Goal: Task Accomplishment & Management: Use online tool/utility

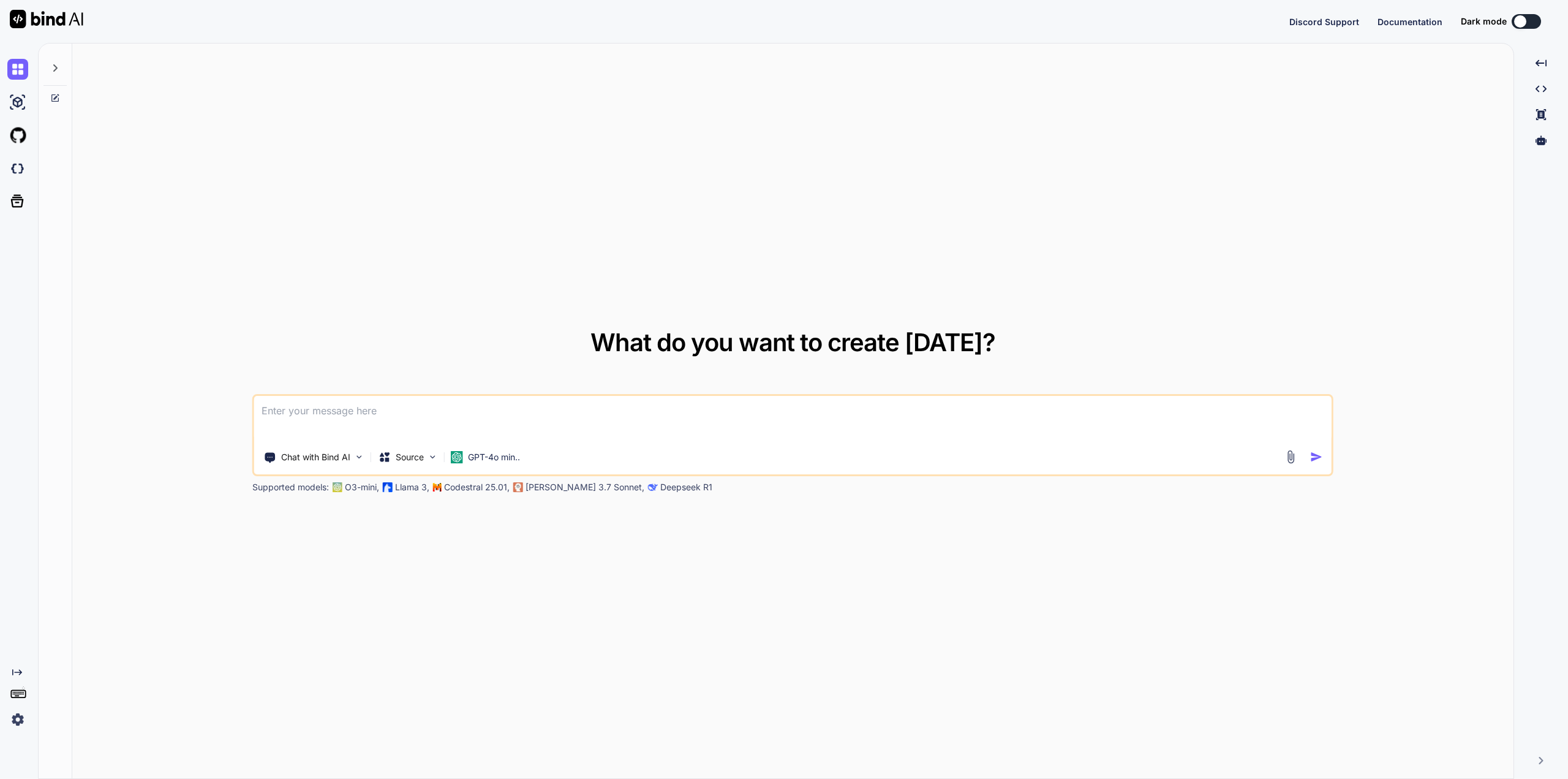
type textarea "x"
click at [24, 716] on img at bounding box center [18, 719] width 21 height 21
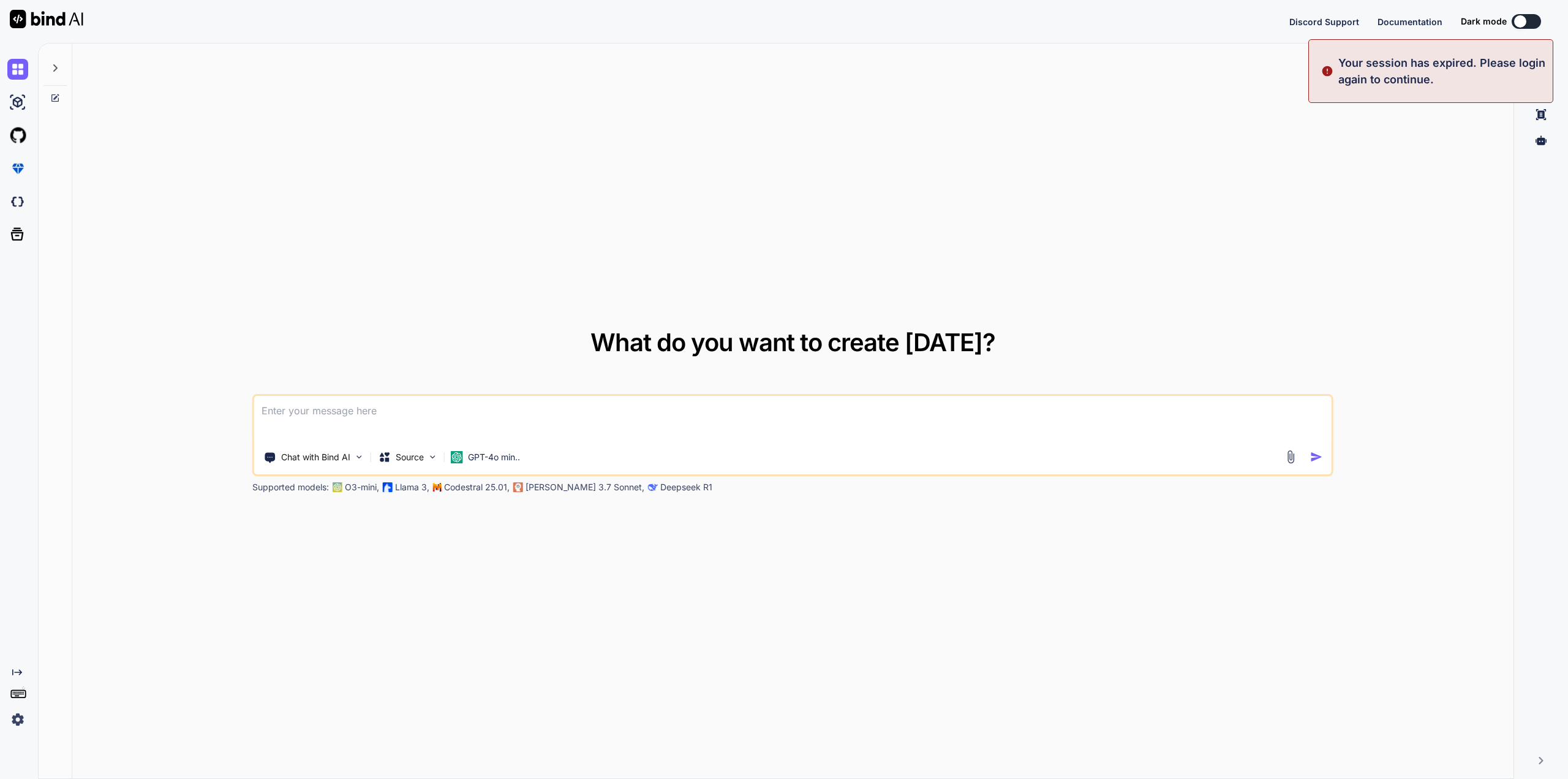
click at [552, 486] on p "Claude 3.7 Sonnet," at bounding box center [585, 487] width 119 height 13
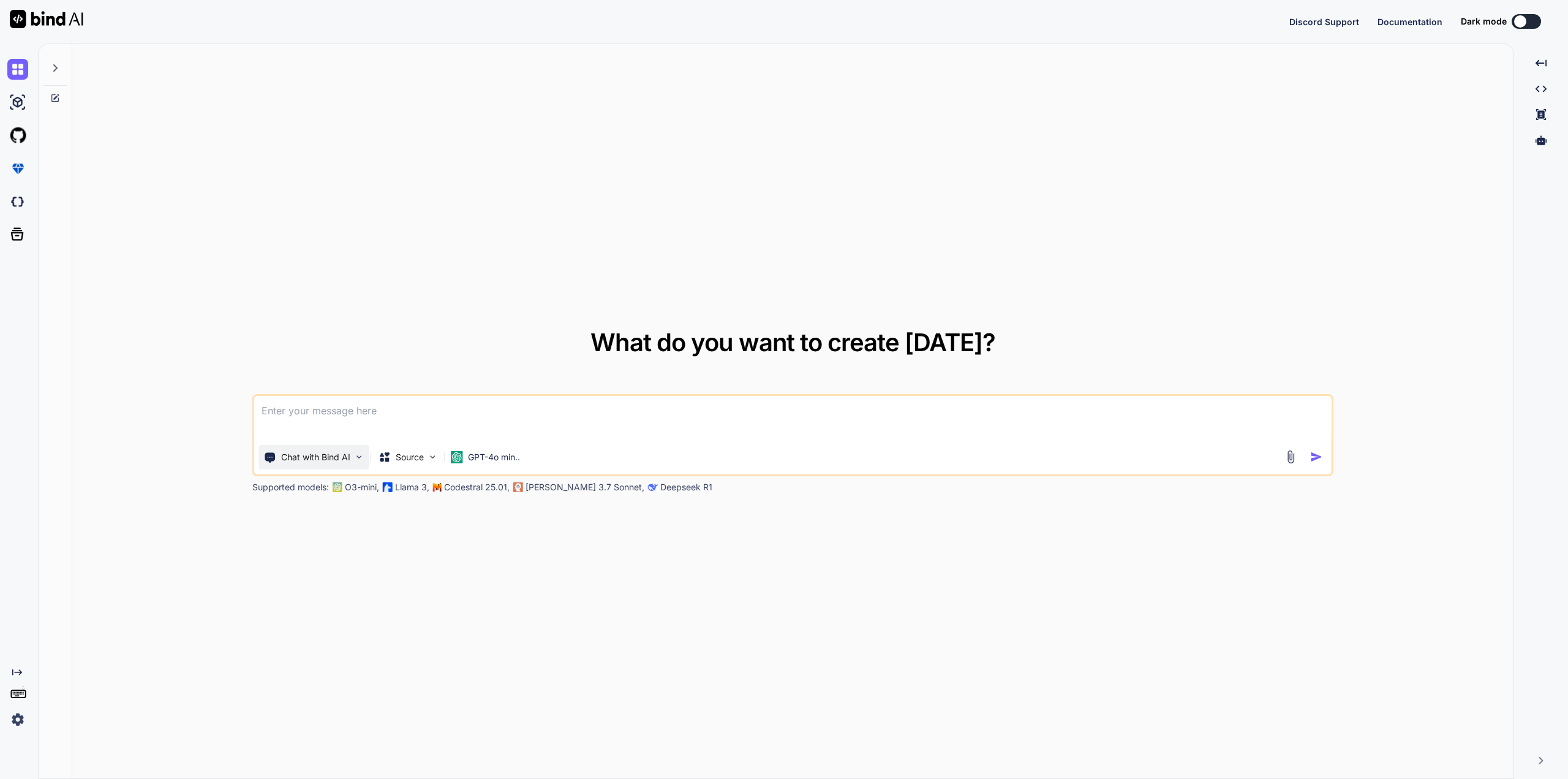
click at [361, 456] on img at bounding box center [359, 456] width 11 height 11
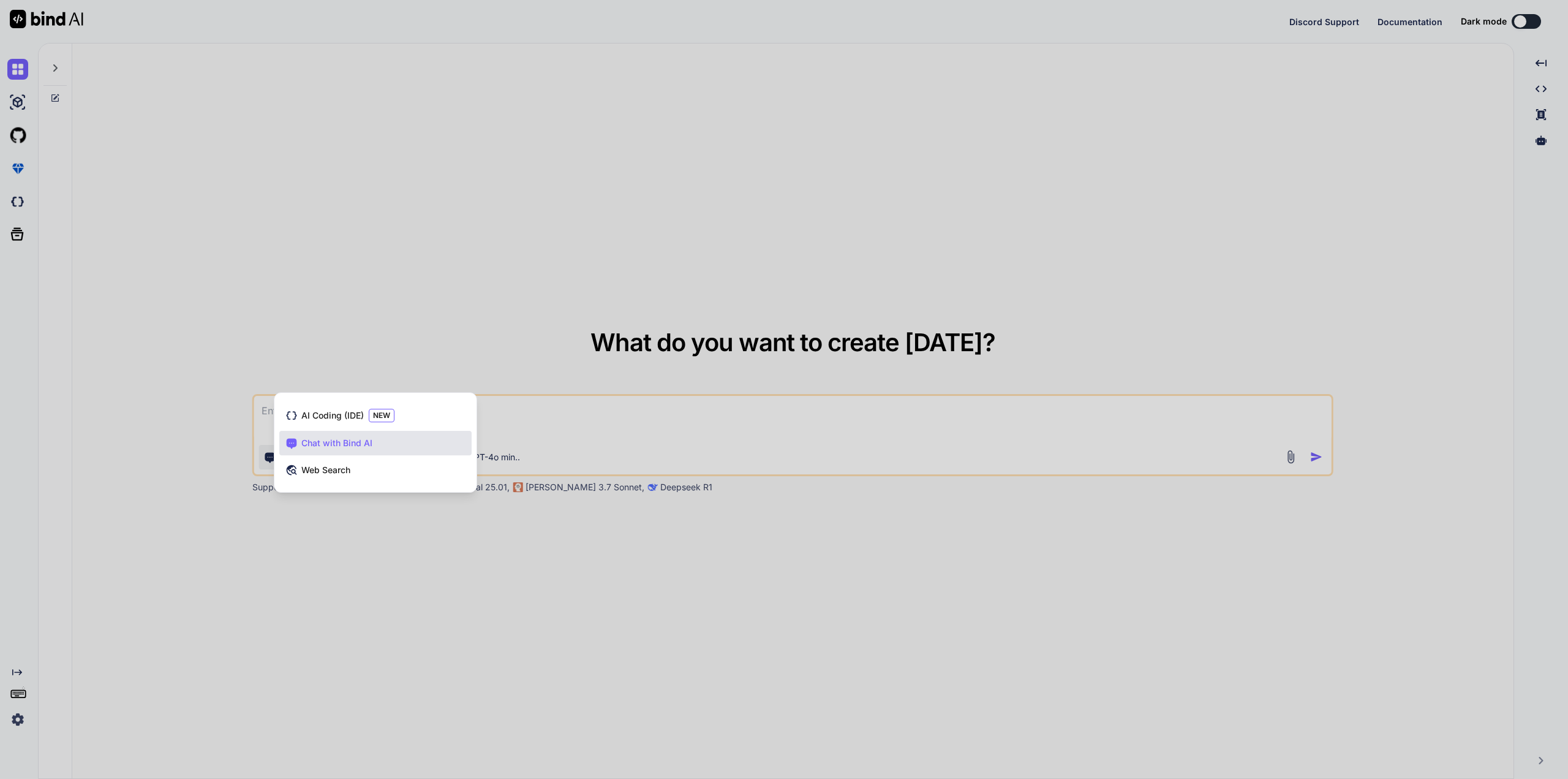
click at [349, 446] on span "Chat with Bind AI" at bounding box center [336, 443] width 71 height 13
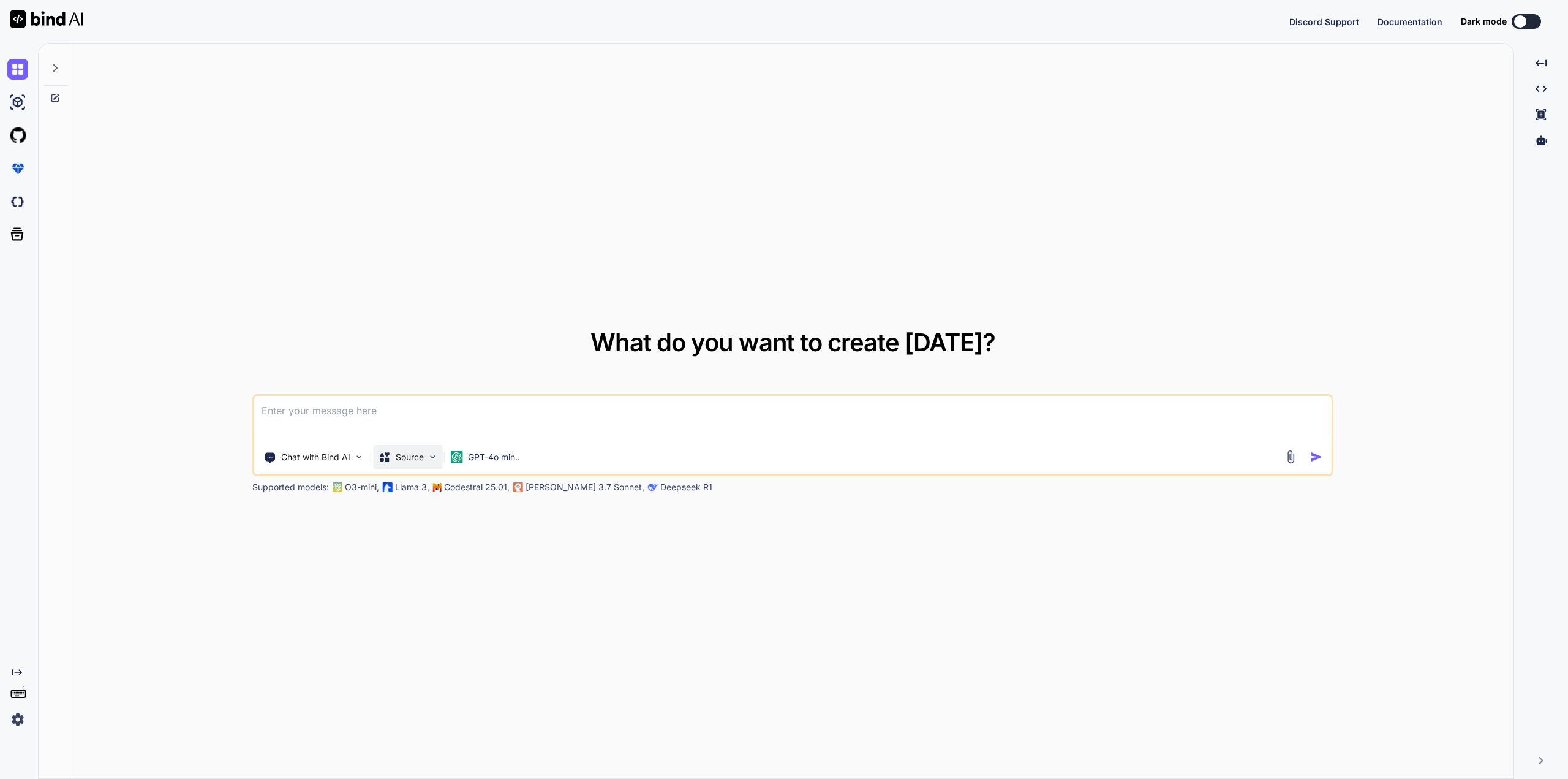
click at [434, 457] on img at bounding box center [432, 456] width 11 height 11
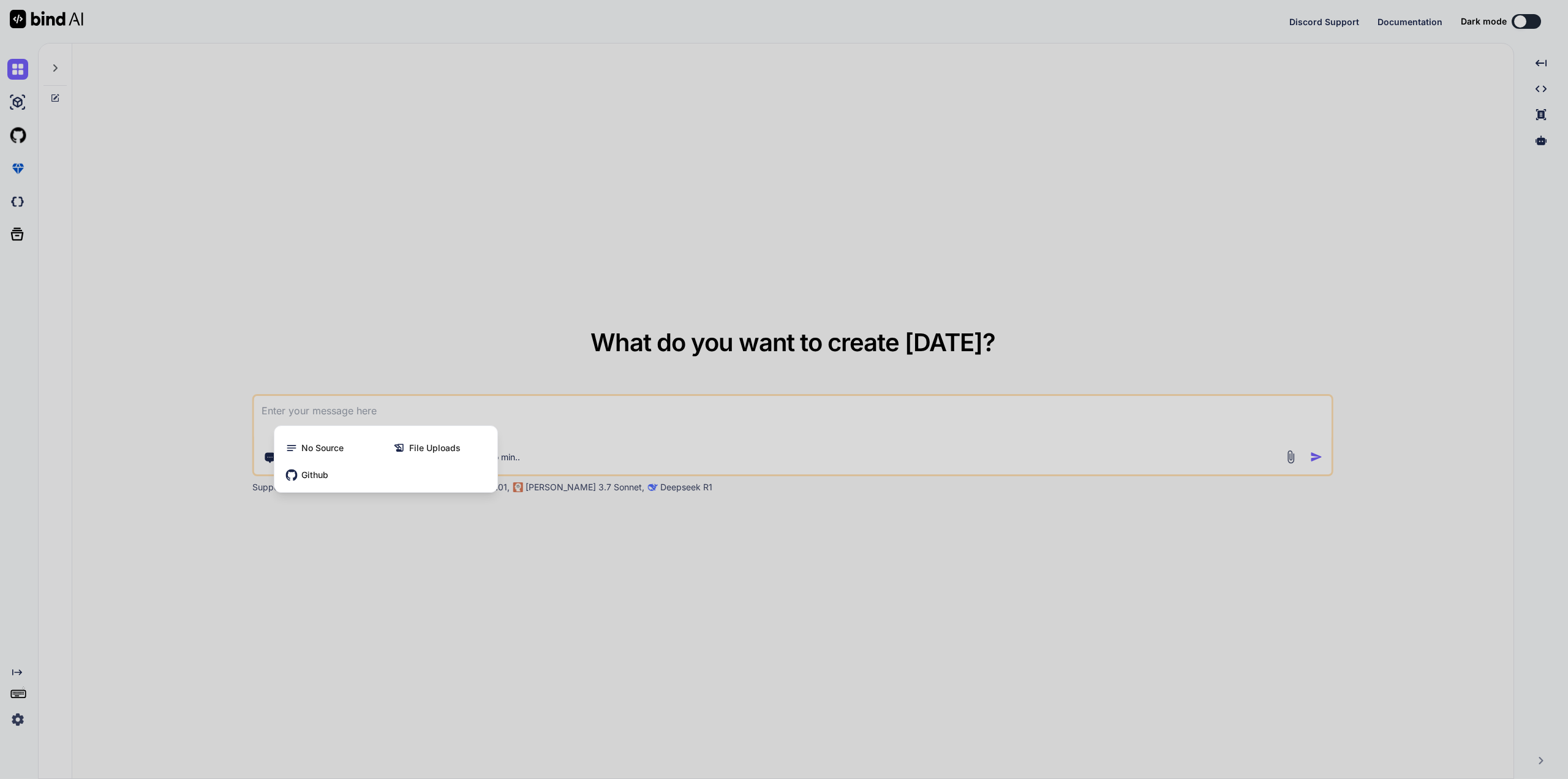
click at [626, 556] on div at bounding box center [784, 389] width 1568 height 779
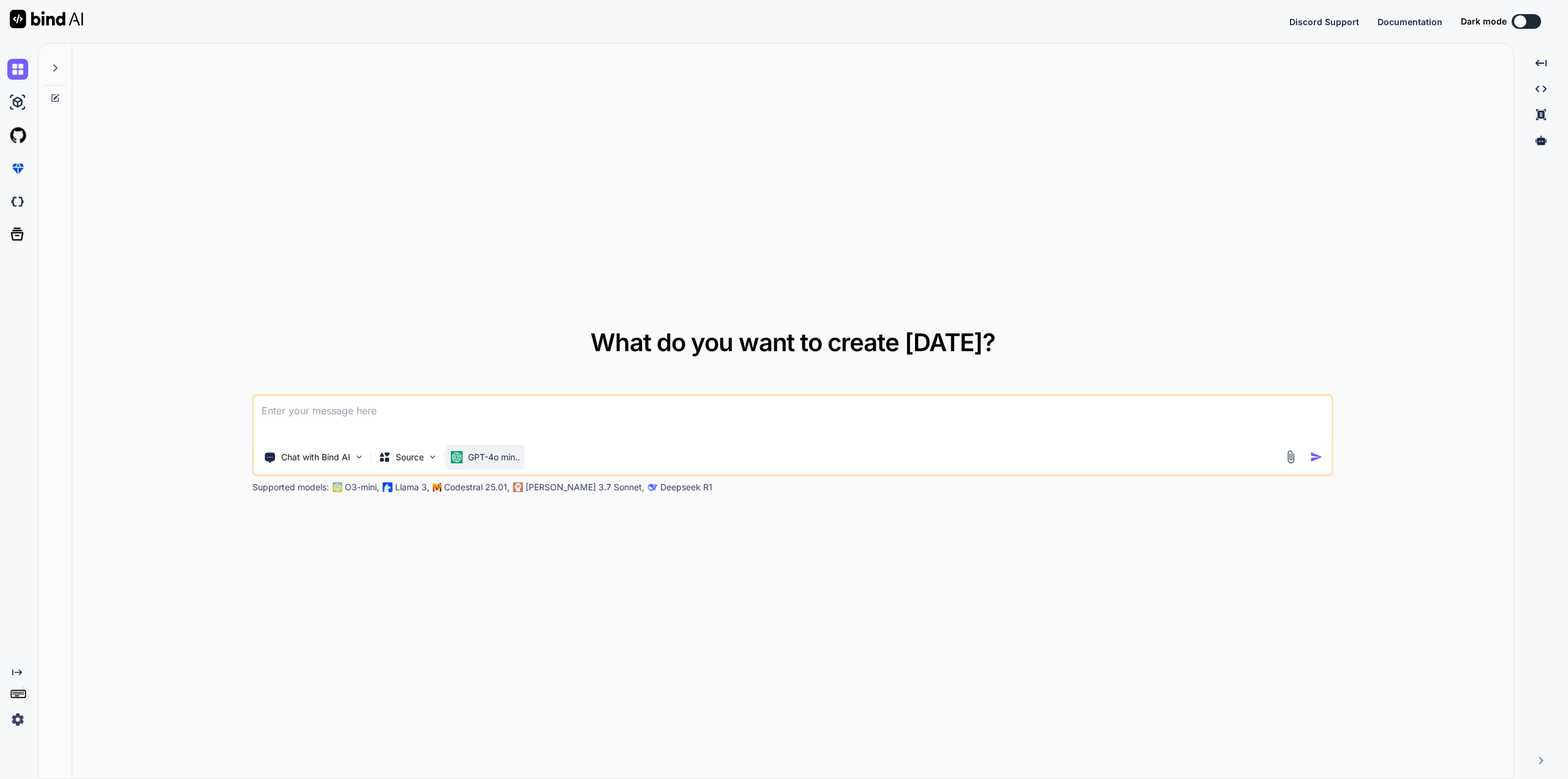
click at [510, 458] on p "GPT-4o min.." at bounding box center [494, 457] width 52 height 13
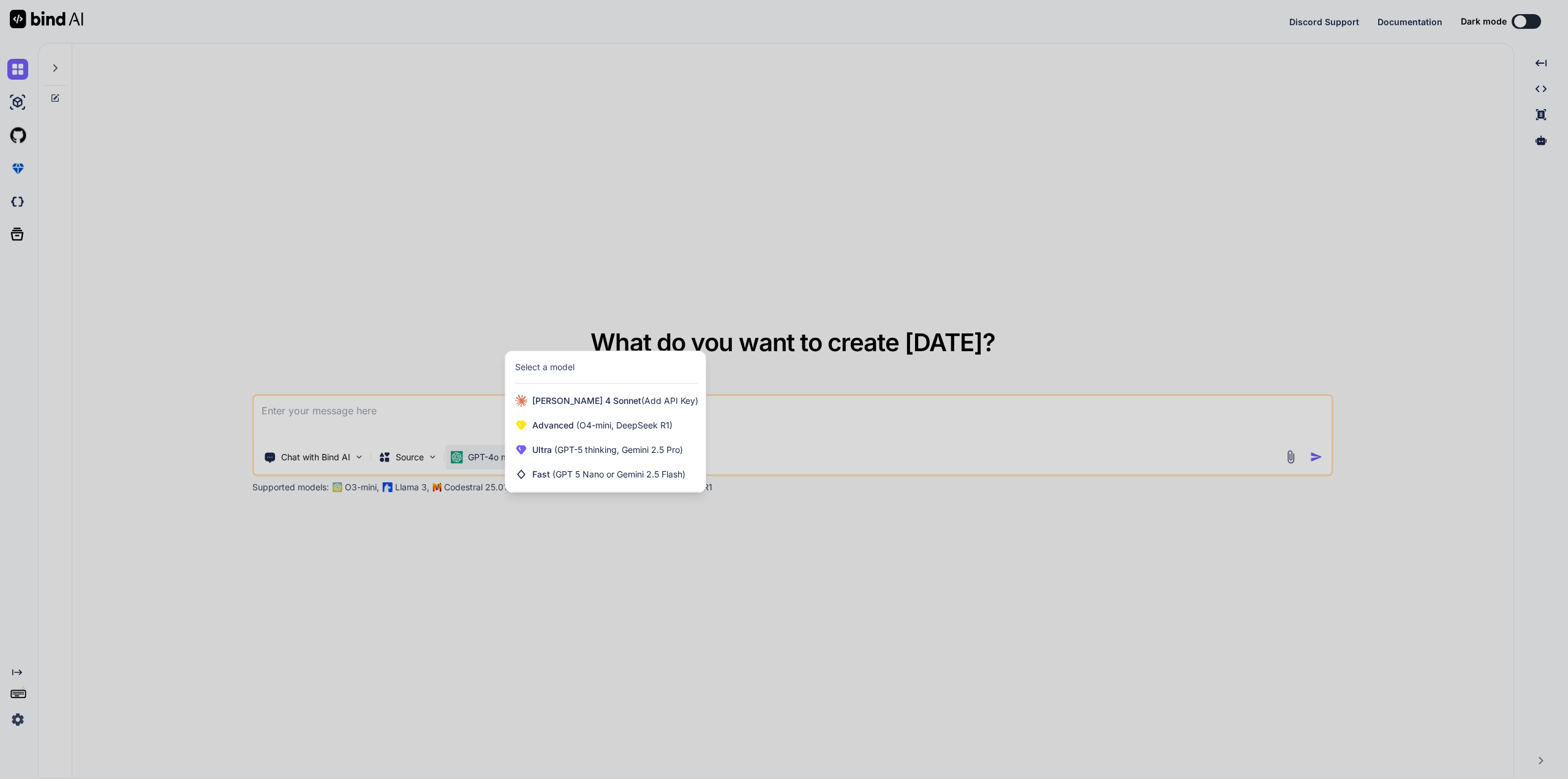
click at [587, 571] on div at bounding box center [784, 389] width 1568 height 779
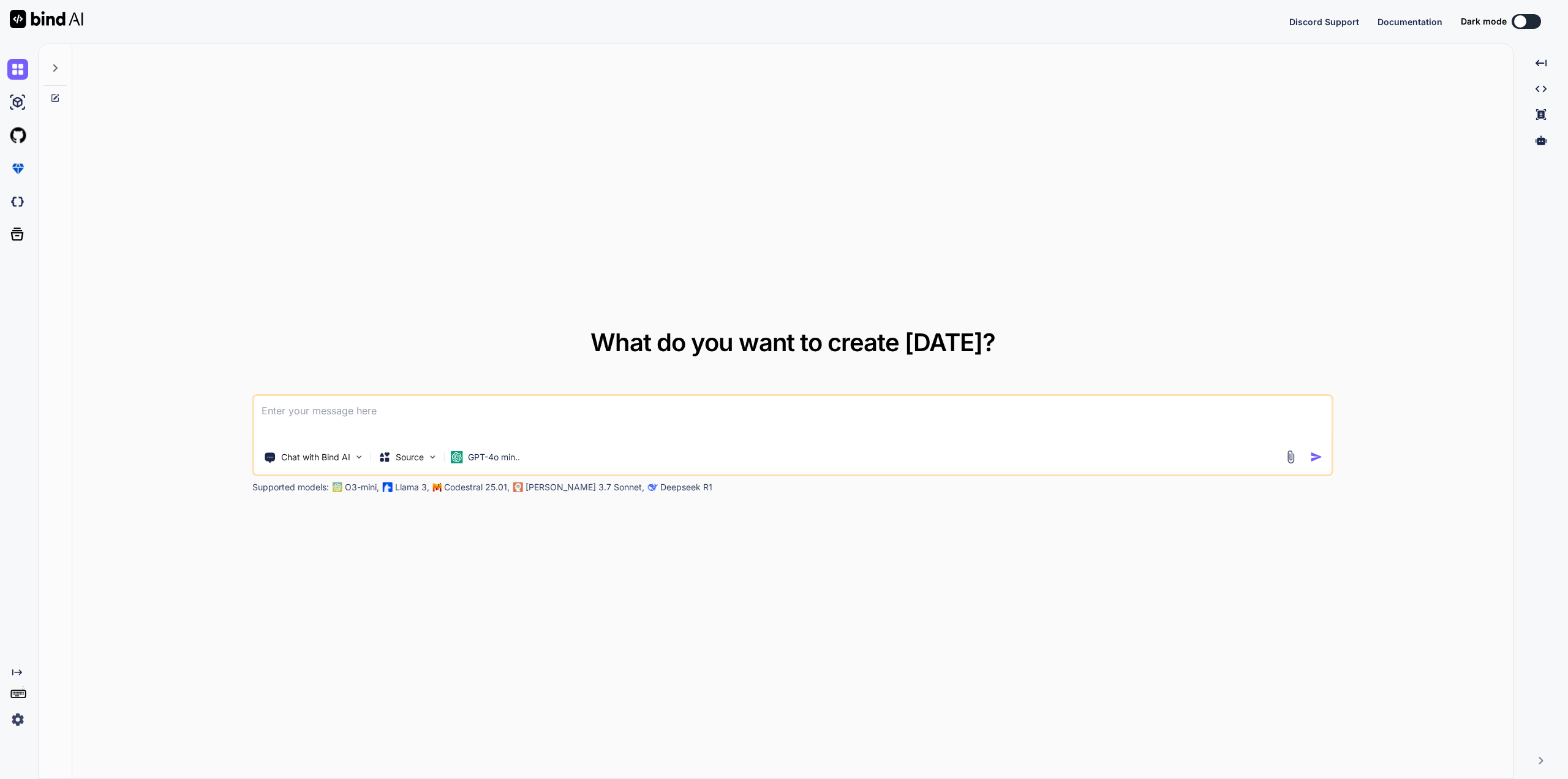
click at [13, 711] on img at bounding box center [18, 719] width 21 height 21
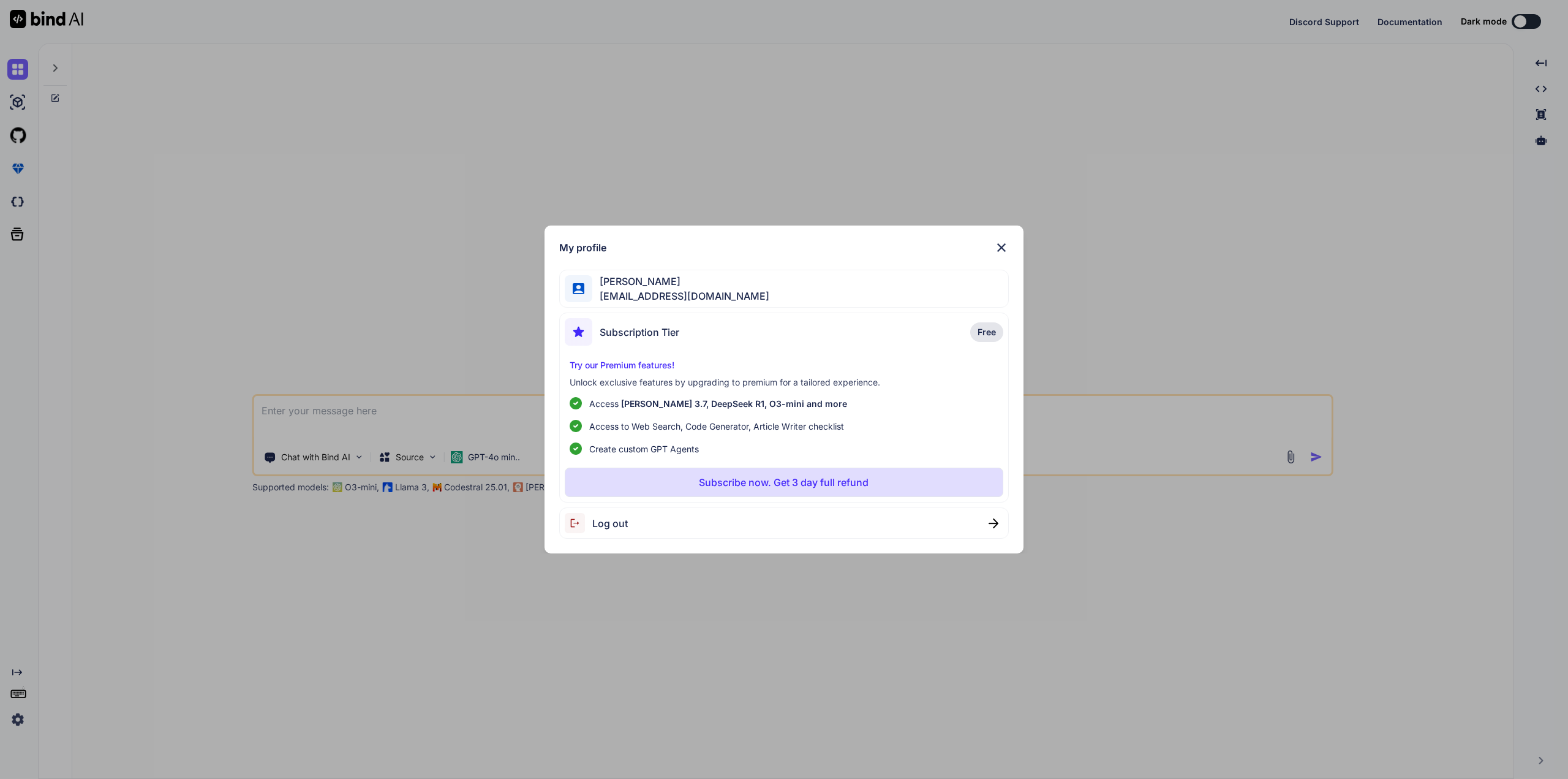
drag, startPoint x: 15, startPoint y: 719, endPoint x: 218, endPoint y: 674, distance: 207.9
click at [213, 680] on div "My profile Guido Kutsch combrella.paderborn@gmail.com Subscription Tier Free Tr…" at bounding box center [784, 389] width 1568 height 779
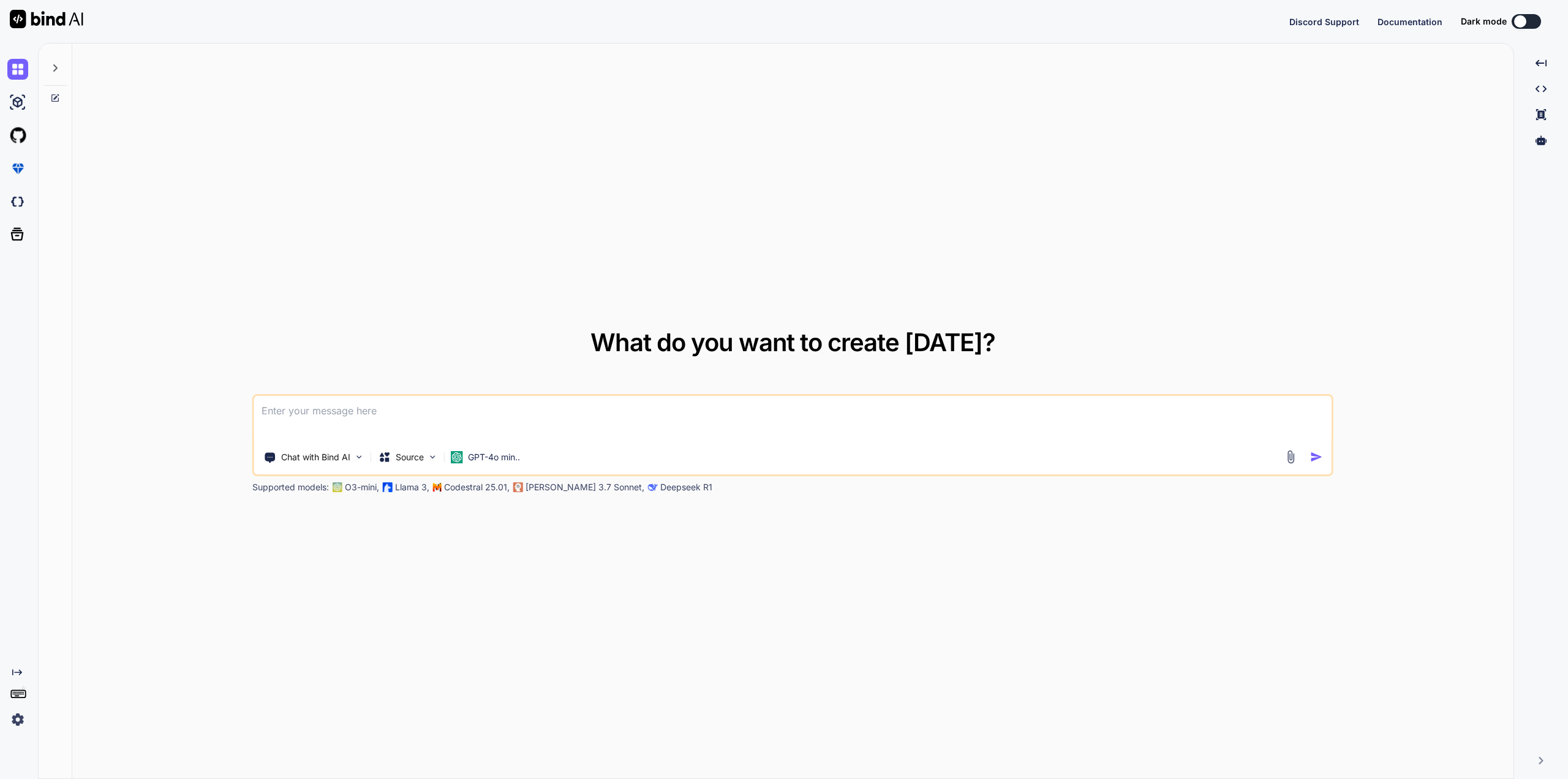
click at [18, 721] on img at bounding box center [18, 719] width 21 height 21
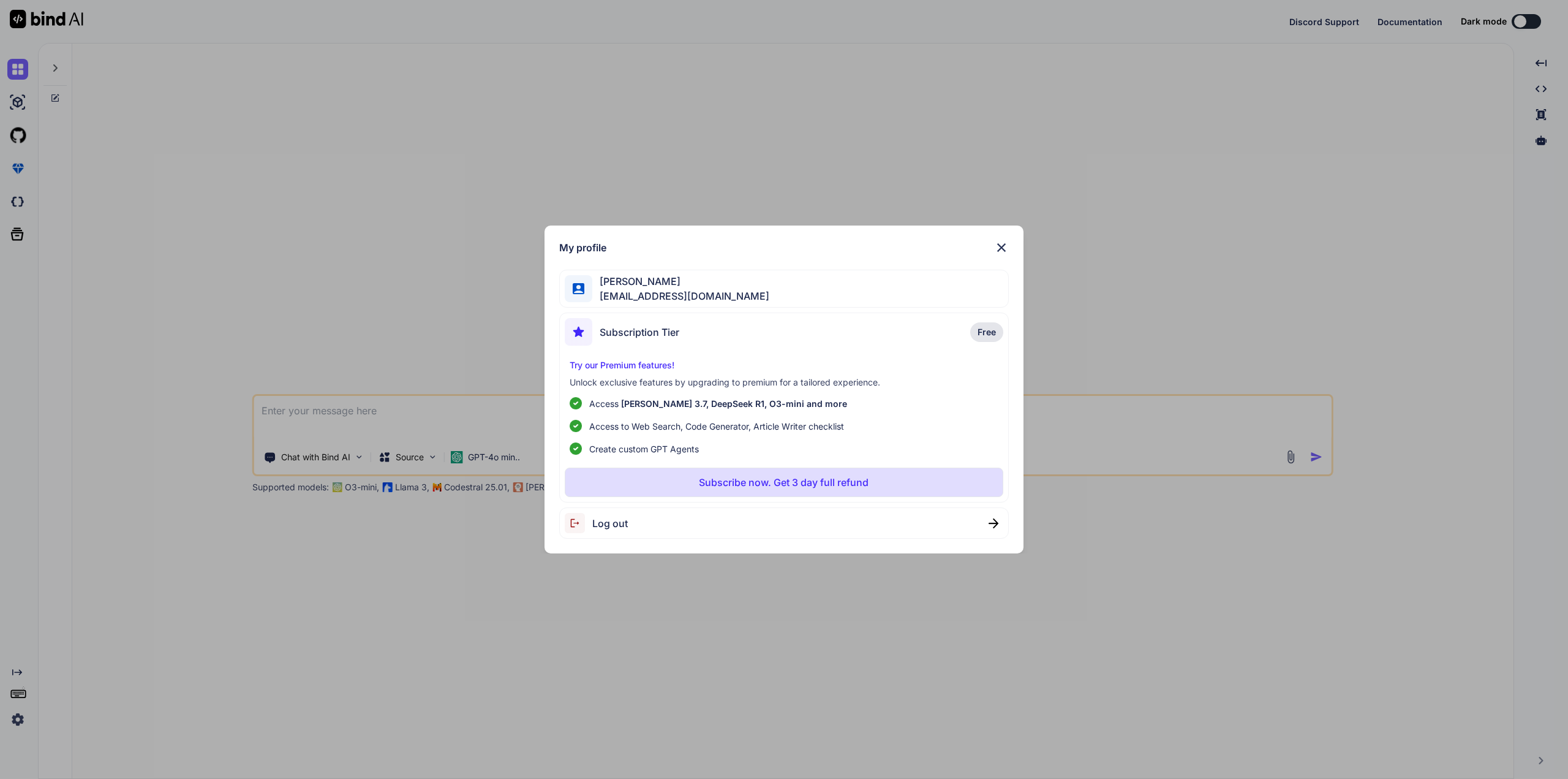
click at [1006, 240] on img at bounding box center [1001, 247] width 14 height 14
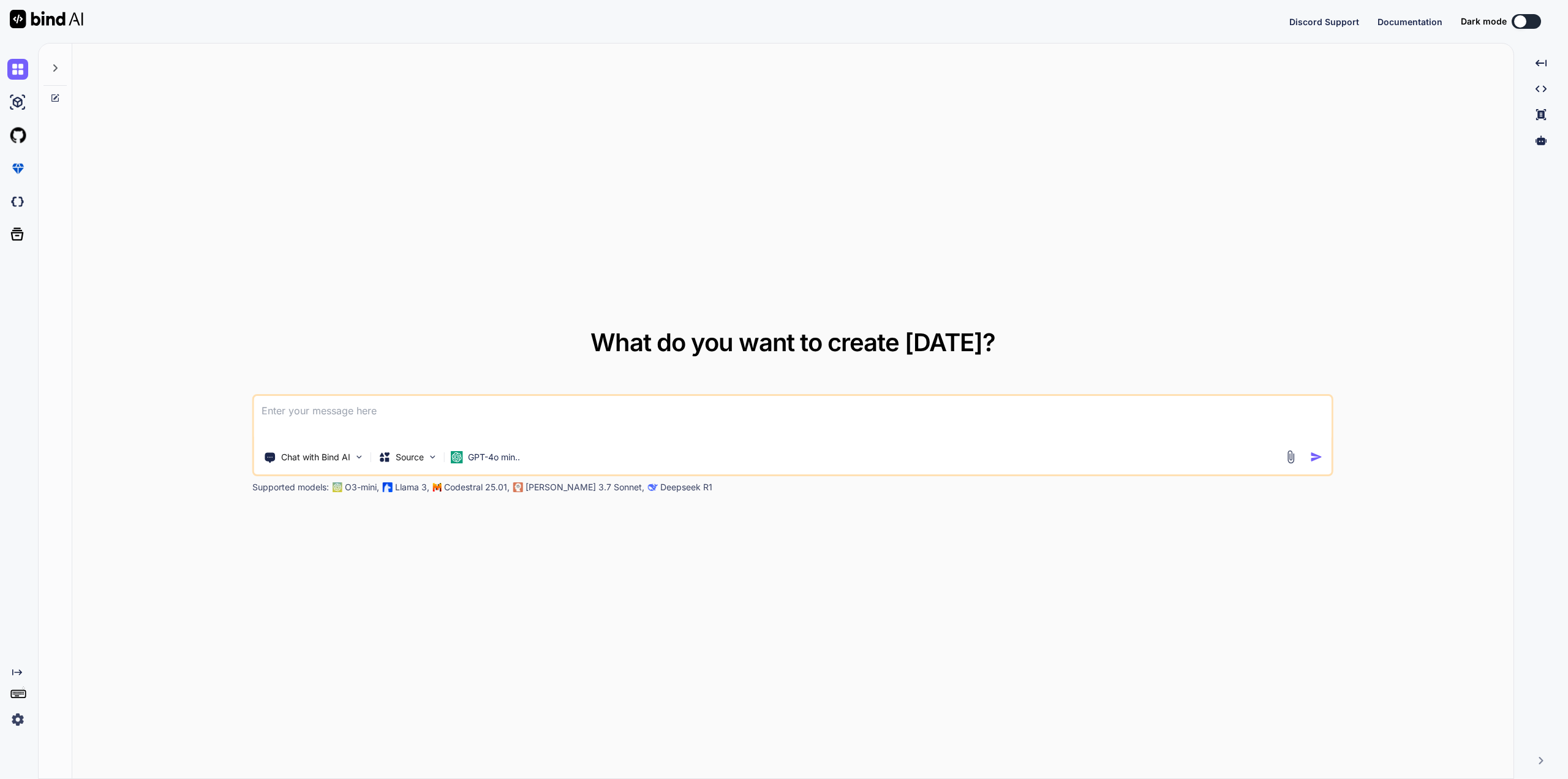
click at [18, 714] on img at bounding box center [18, 719] width 21 height 21
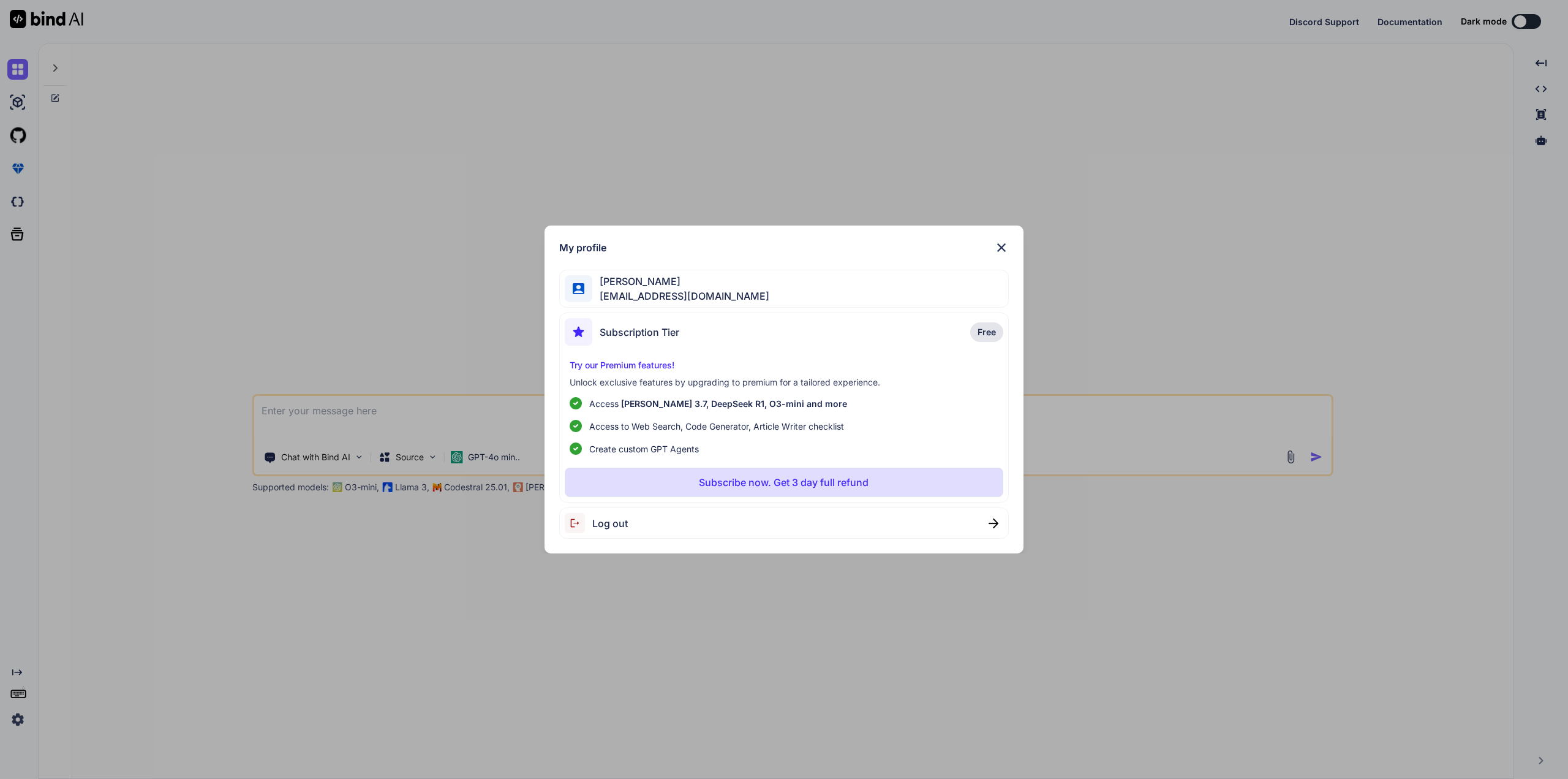
click at [626, 513] on div "Log out" at bounding box center [596, 523] width 63 height 20
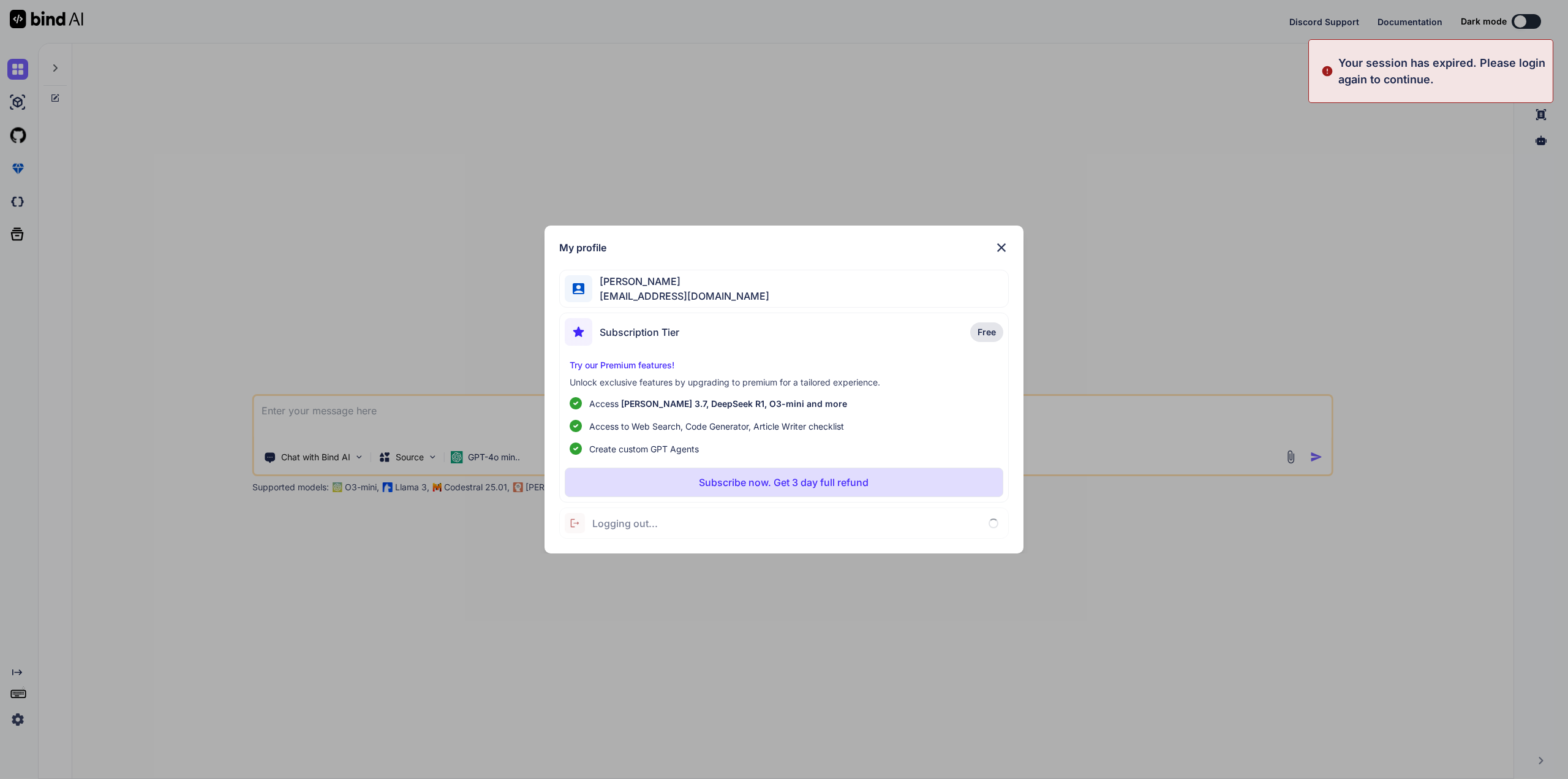
type textarea "x"
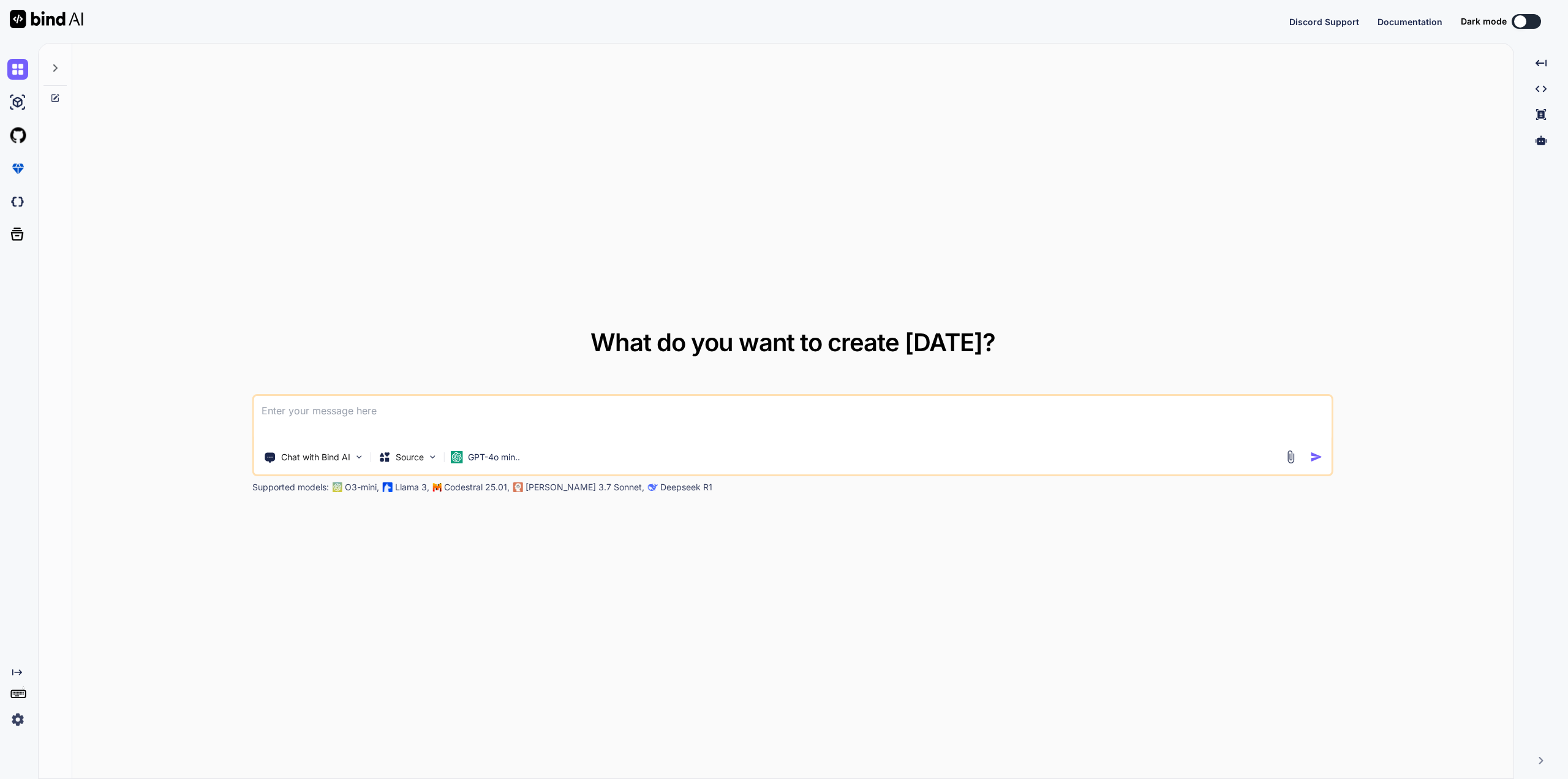
click at [15, 723] on img at bounding box center [18, 719] width 21 height 21
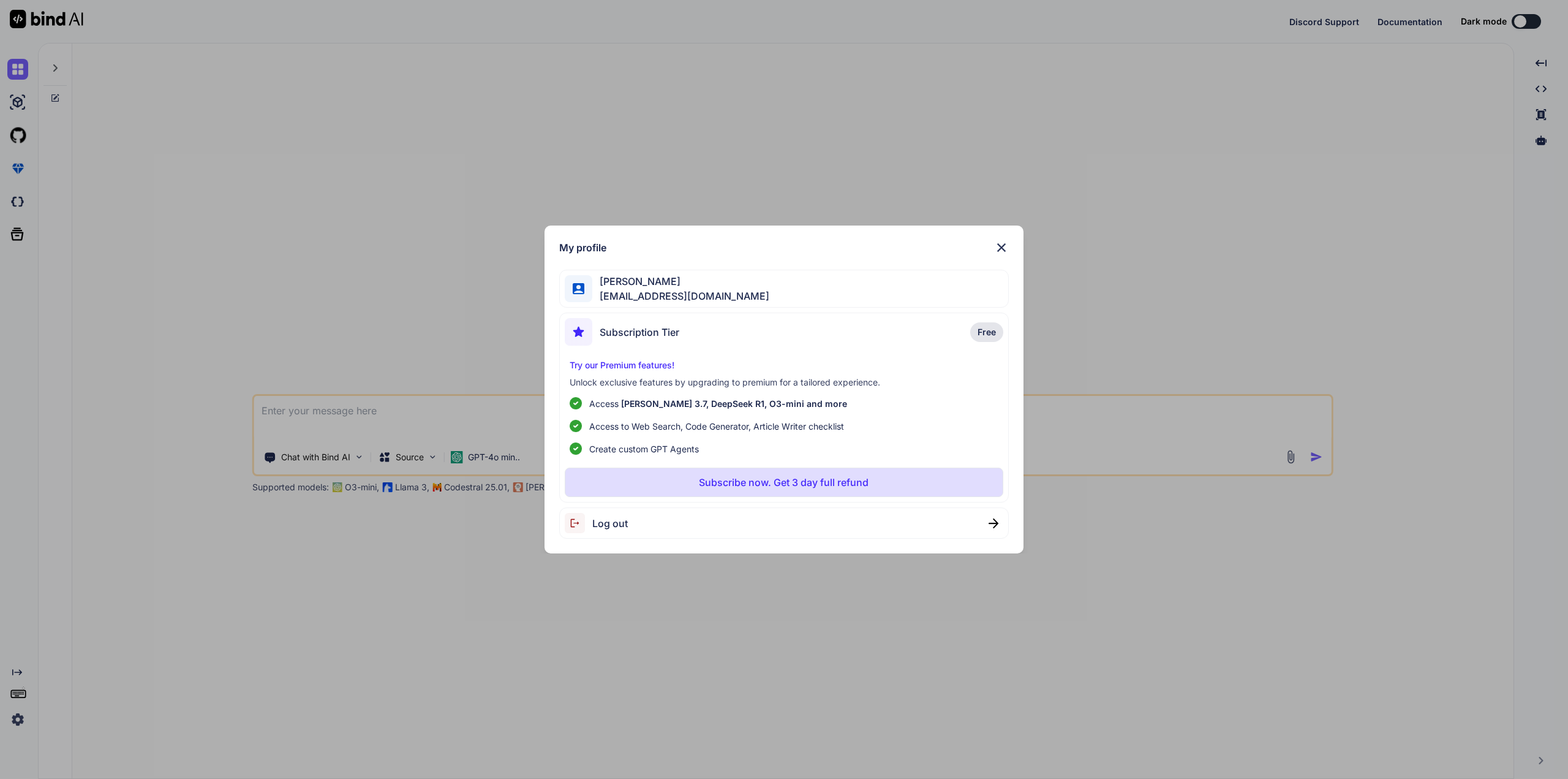
click at [614, 524] on span "Log out" at bounding box center [610, 523] width 36 height 14
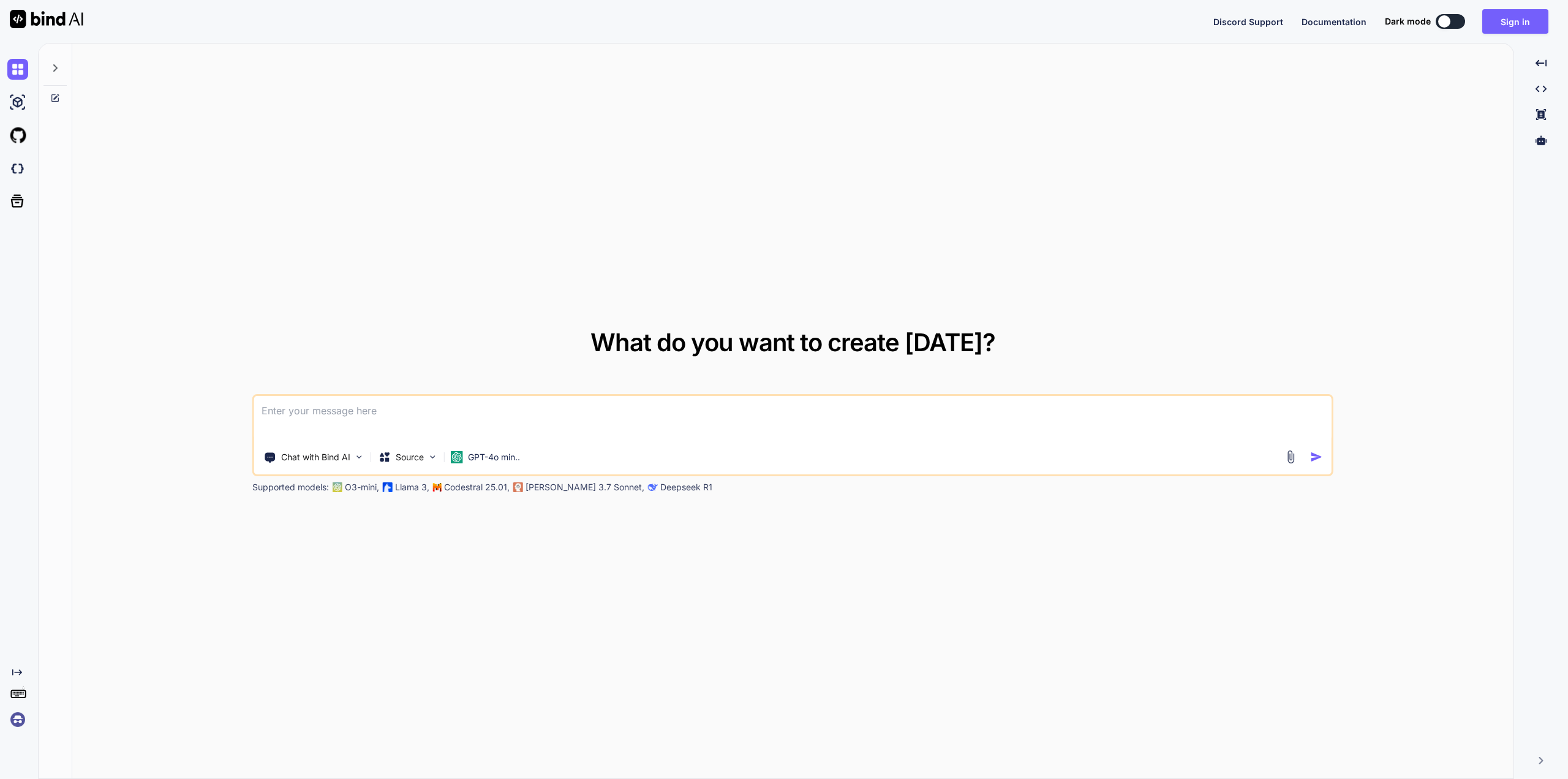
type textarea "x"
click at [19, 717] on img at bounding box center [18, 719] width 21 height 21
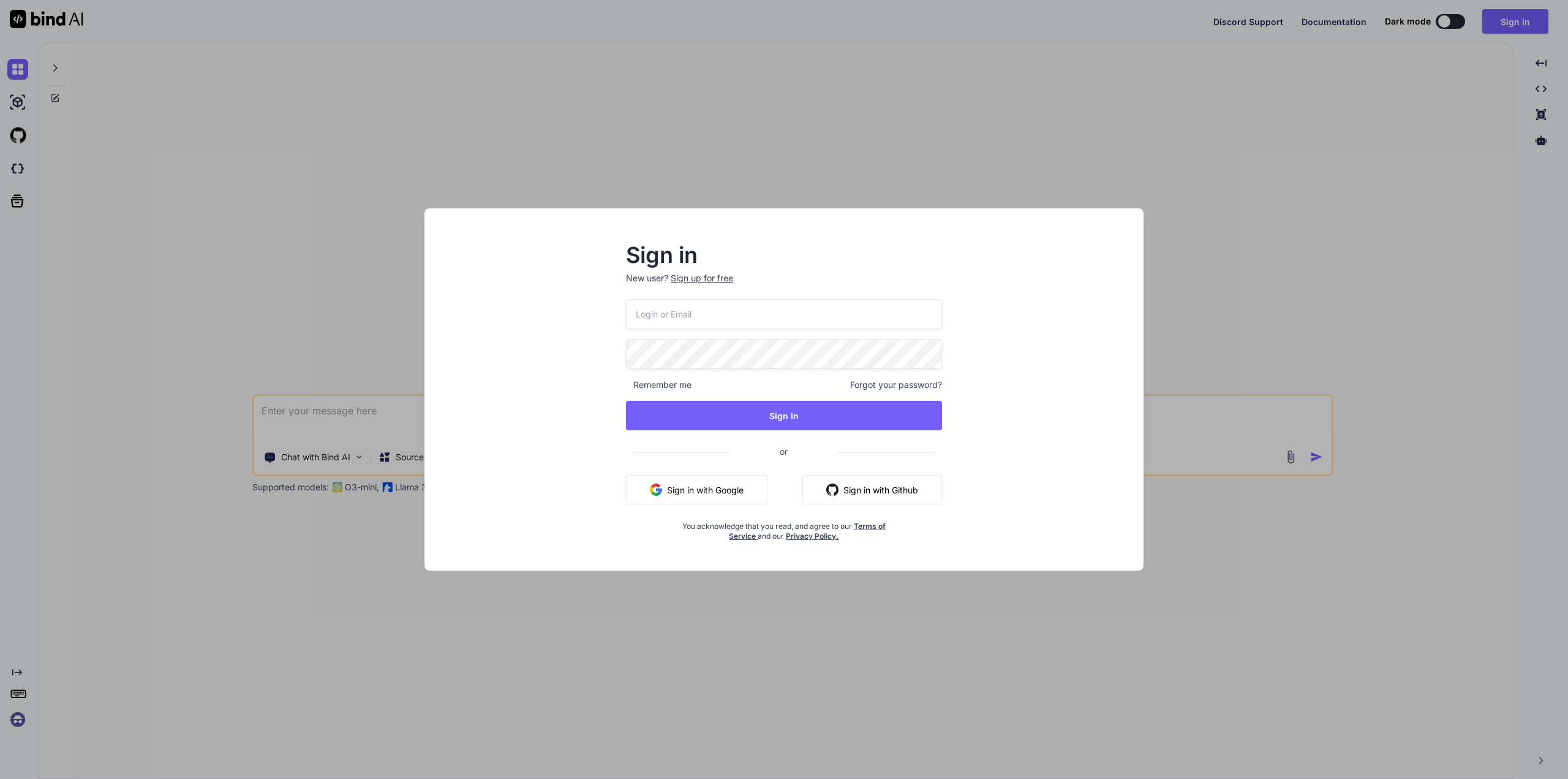
type input "guido.kutsch@combrella.net"
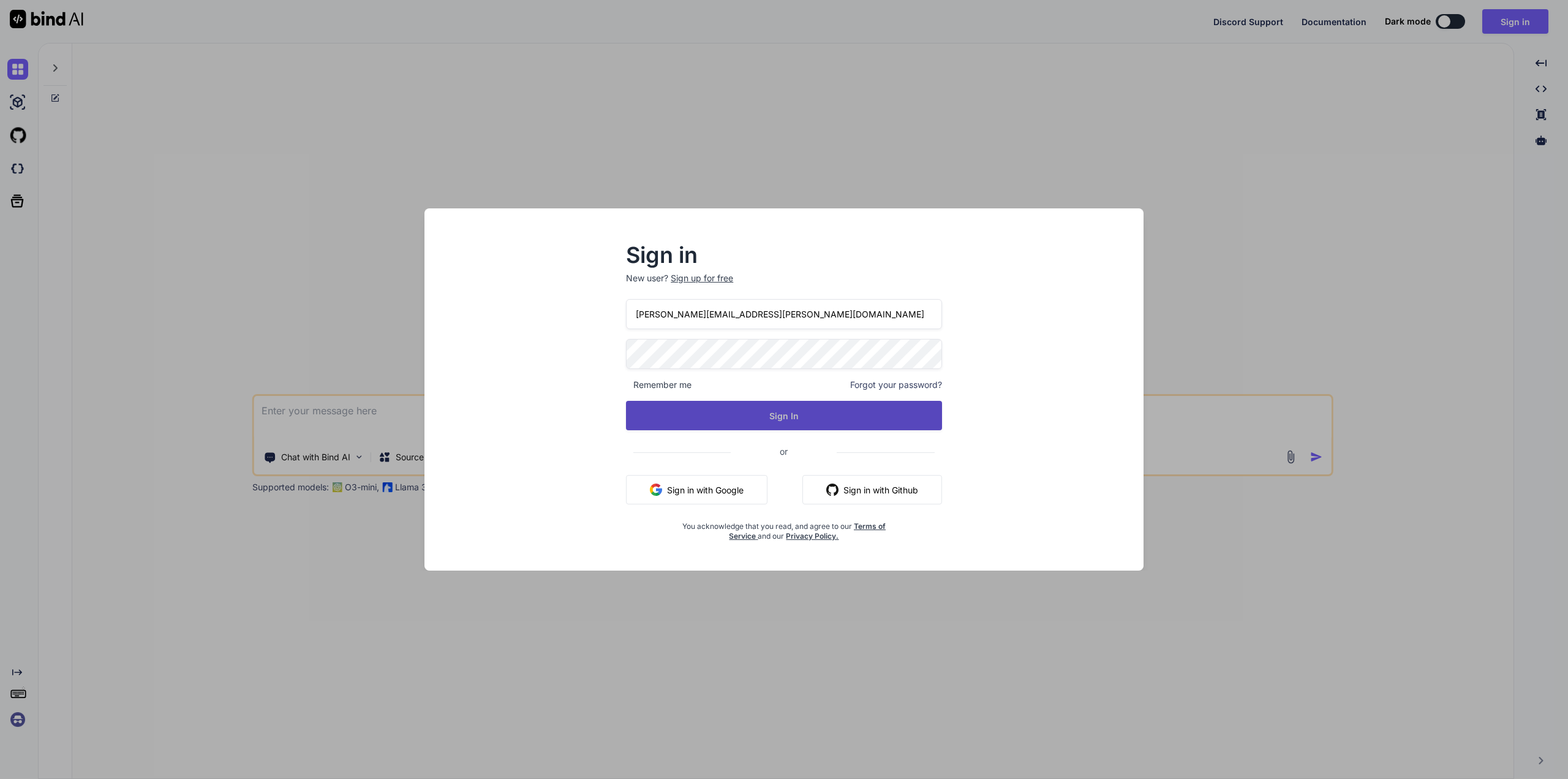
click at [769, 411] on button "Sign In" at bounding box center [784, 415] width 316 height 30
click at [782, 421] on button "Sign In" at bounding box center [784, 415] width 316 height 30
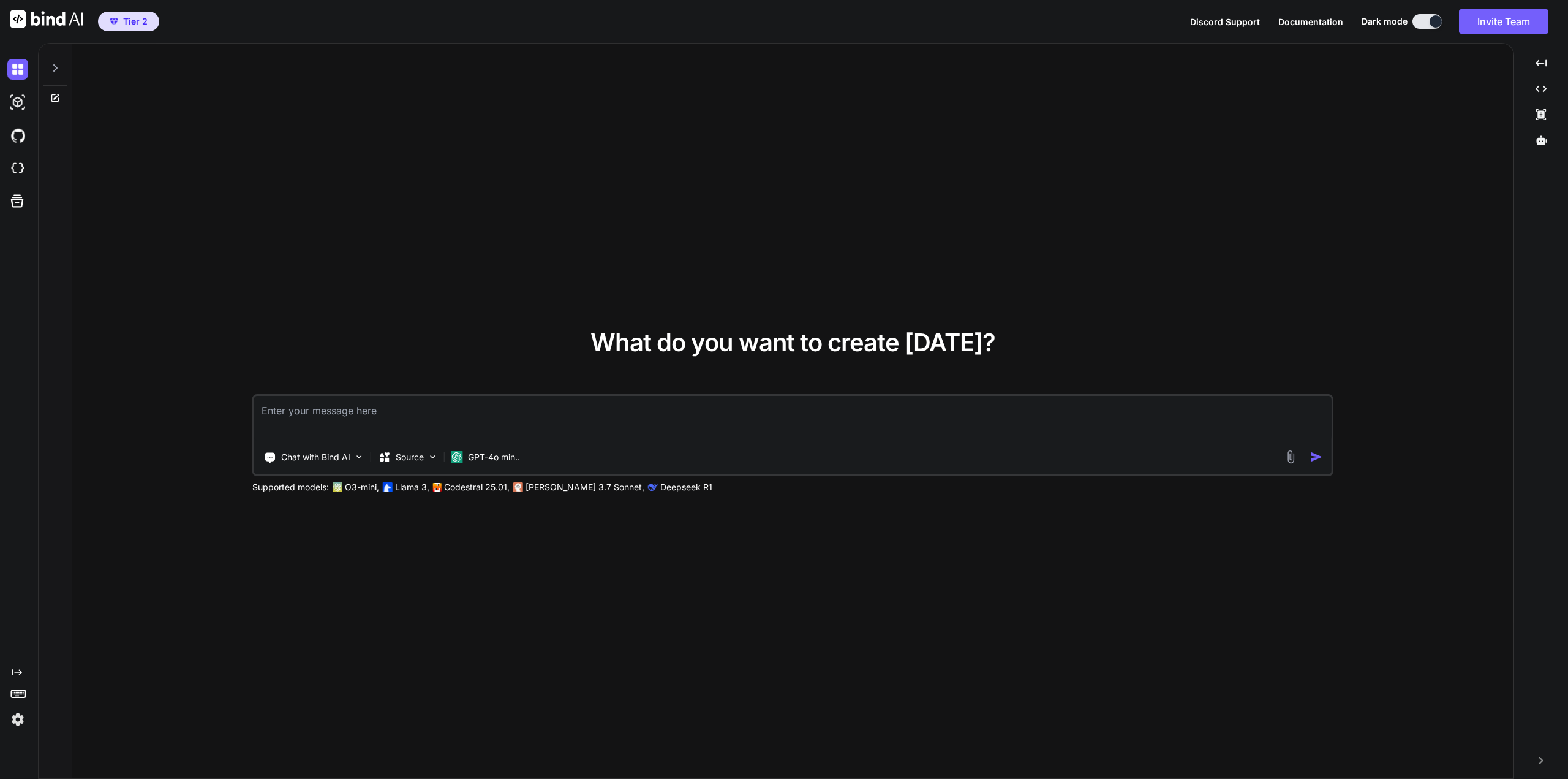
click at [475, 485] on p "Codestral 25.01," at bounding box center [477, 487] width 65 height 13
click at [471, 488] on p "Codestral 25.01," at bounding box center [477, 487] width 65 height 13
click at [489, 457] on p "GPT-4o min.." at bounding box center [494, 457] width 52 height 13
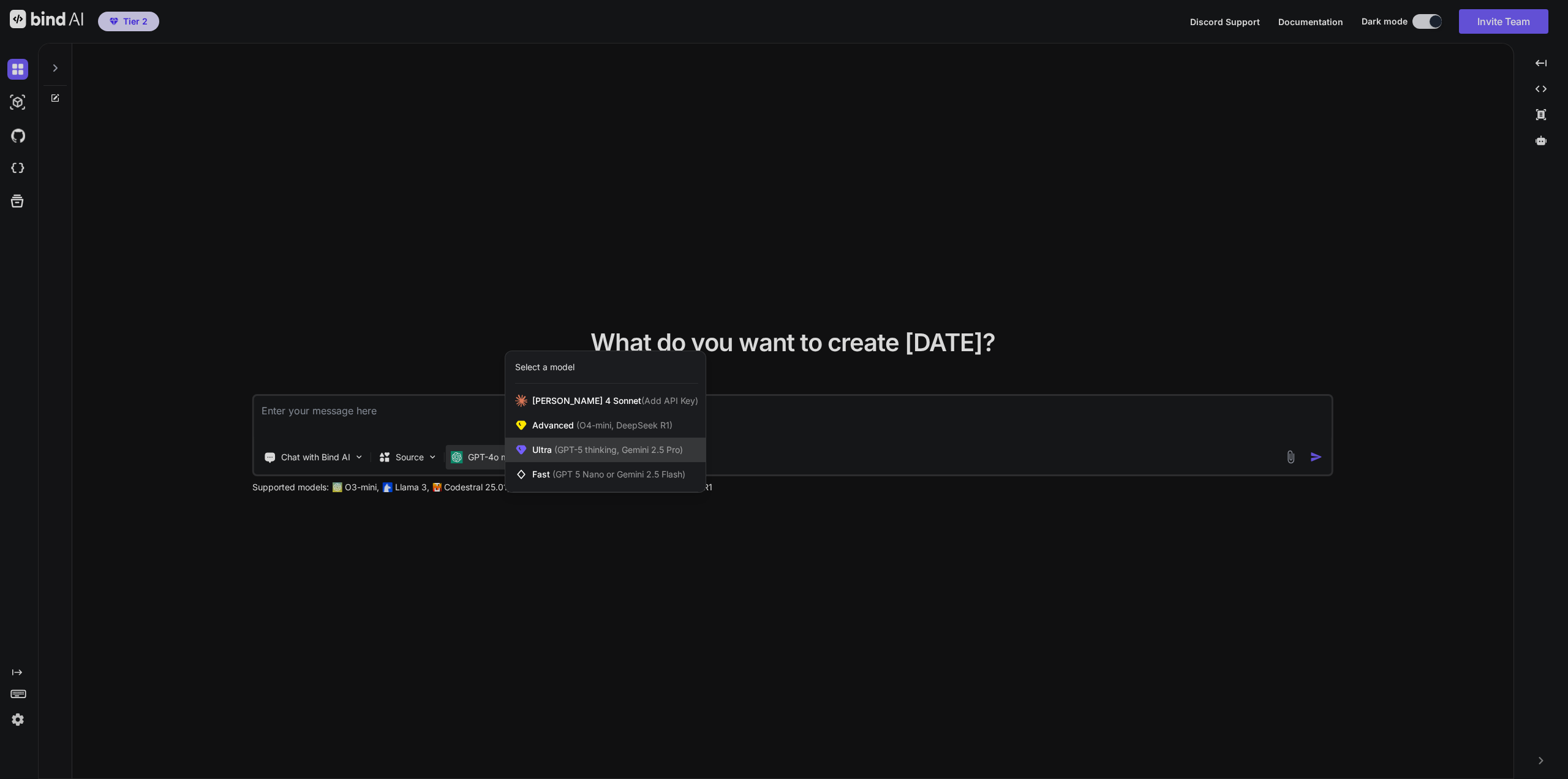
click at [542, 451] on span "Ultra (GPT-5 thinking, Gemini 2.5 Pro)" at bounding box center [607, 450] width 151 height 13
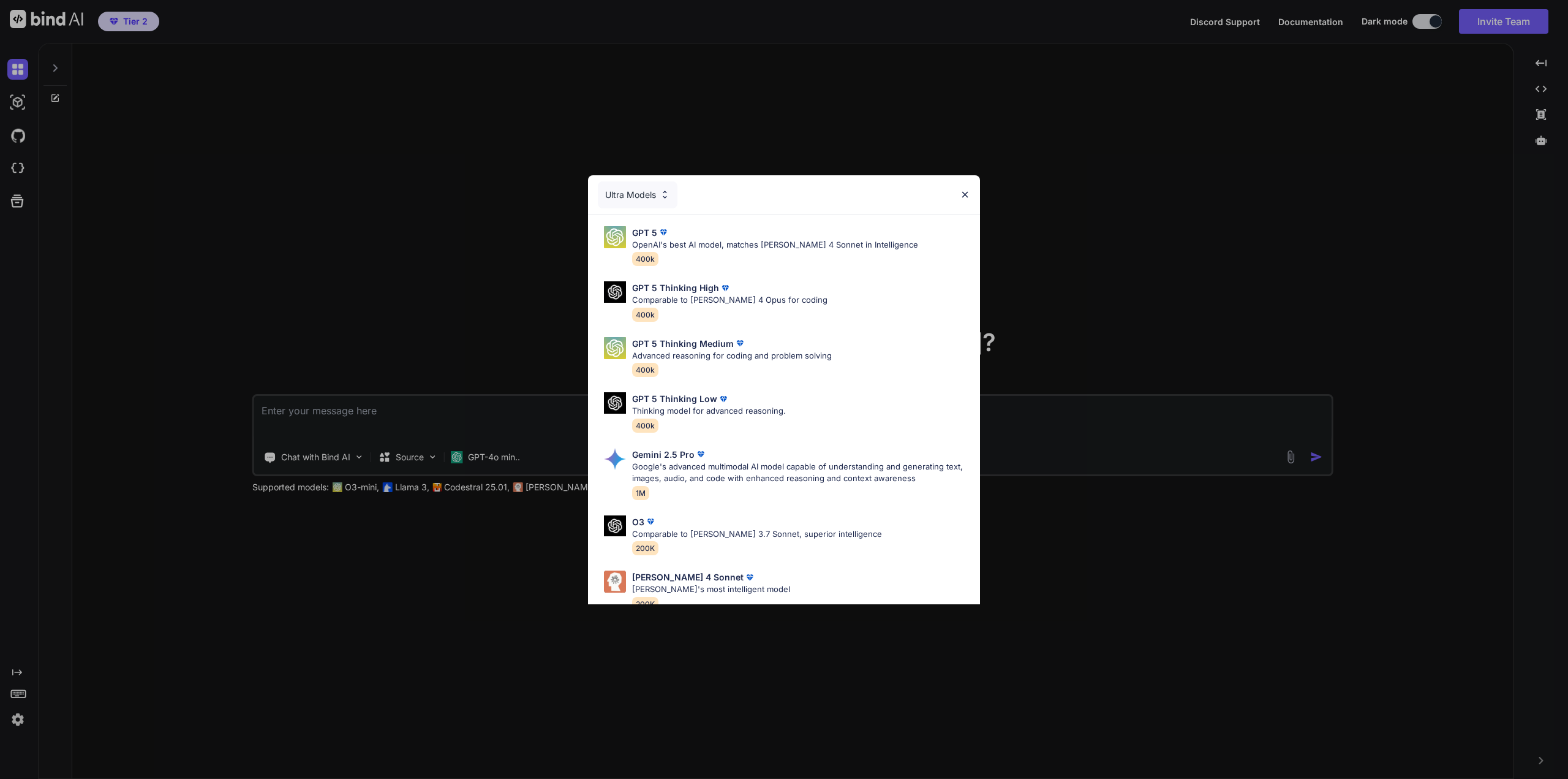
click at [957, 198] on div "Ultra Models" at bounding box center [784, 195] width 392 height 39
click at [985, 188] on div "Ultra Models GPT 5 OpenAI's best AI model, matches Claude 4 Sonnet in Intellige…" at bounding box center [784, 389] width 1568 height 779
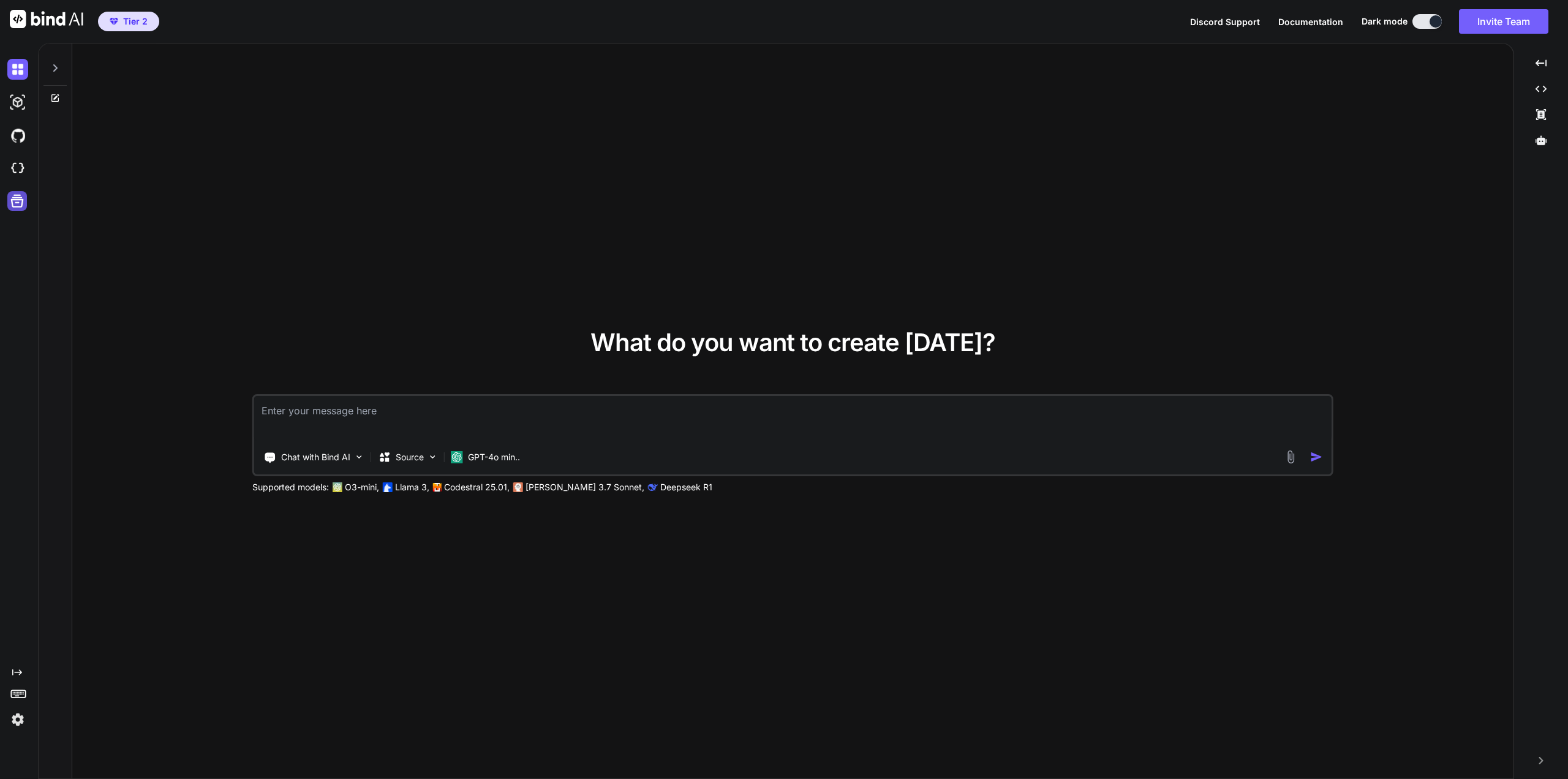
click at [15, 204] on icon at bounding box center [17, 201] width 17 height 17
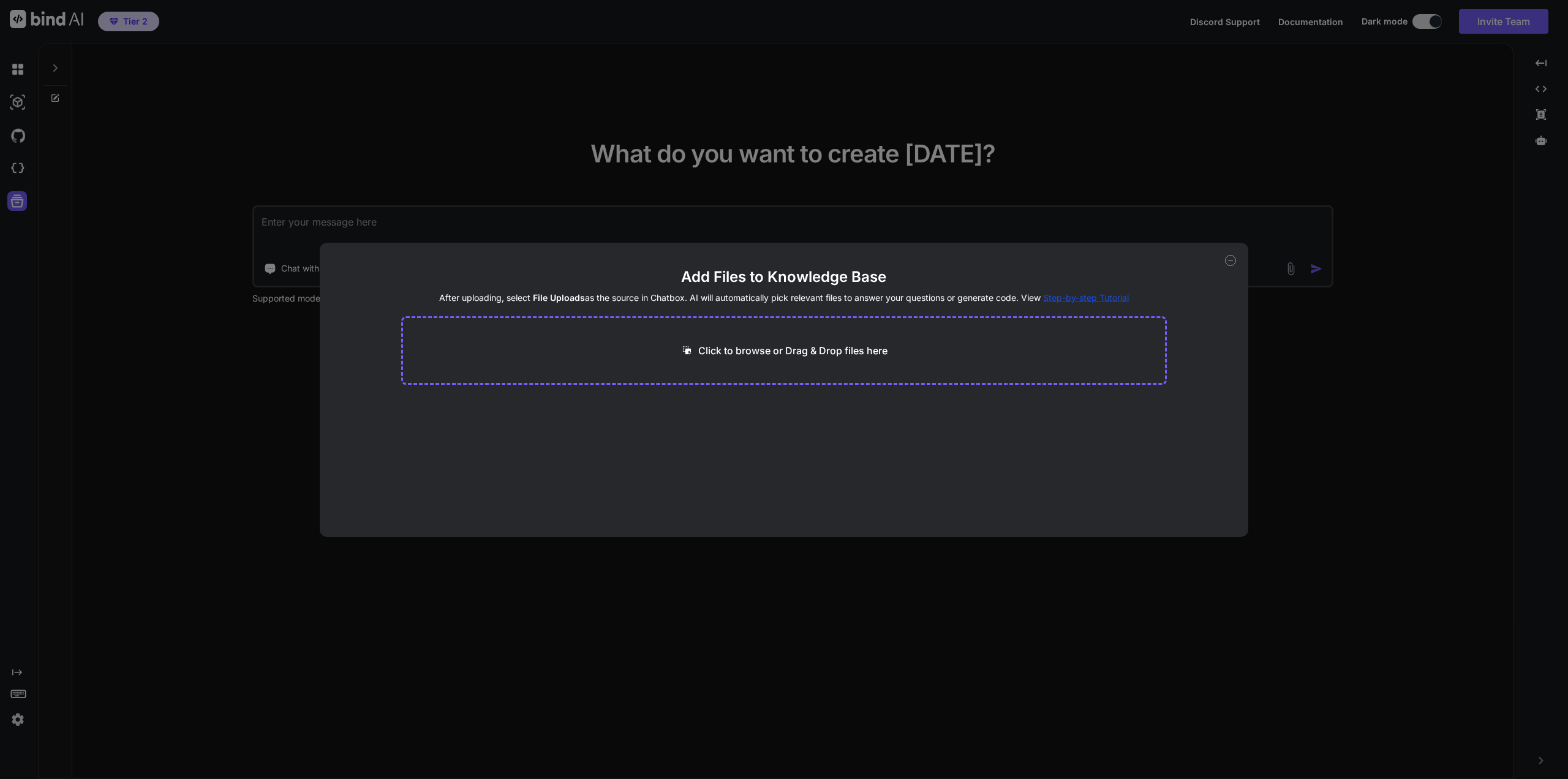
click at [1230, 265] on icon at bounding box center [1230, 261] width 11 height 11
type textarea "x"
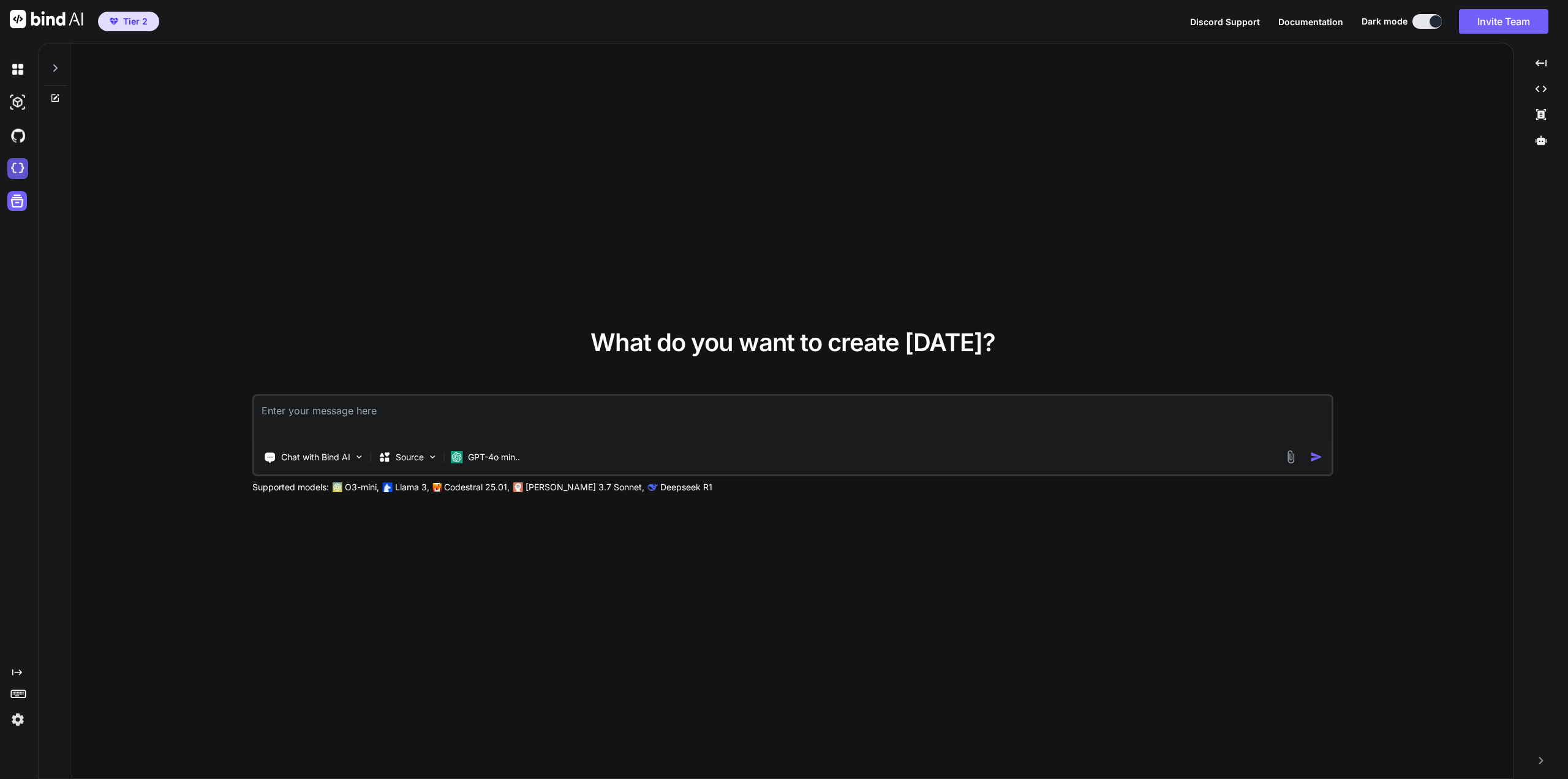
click at [19, 172] on img at bounding box center [18, 168] width 21 height 21
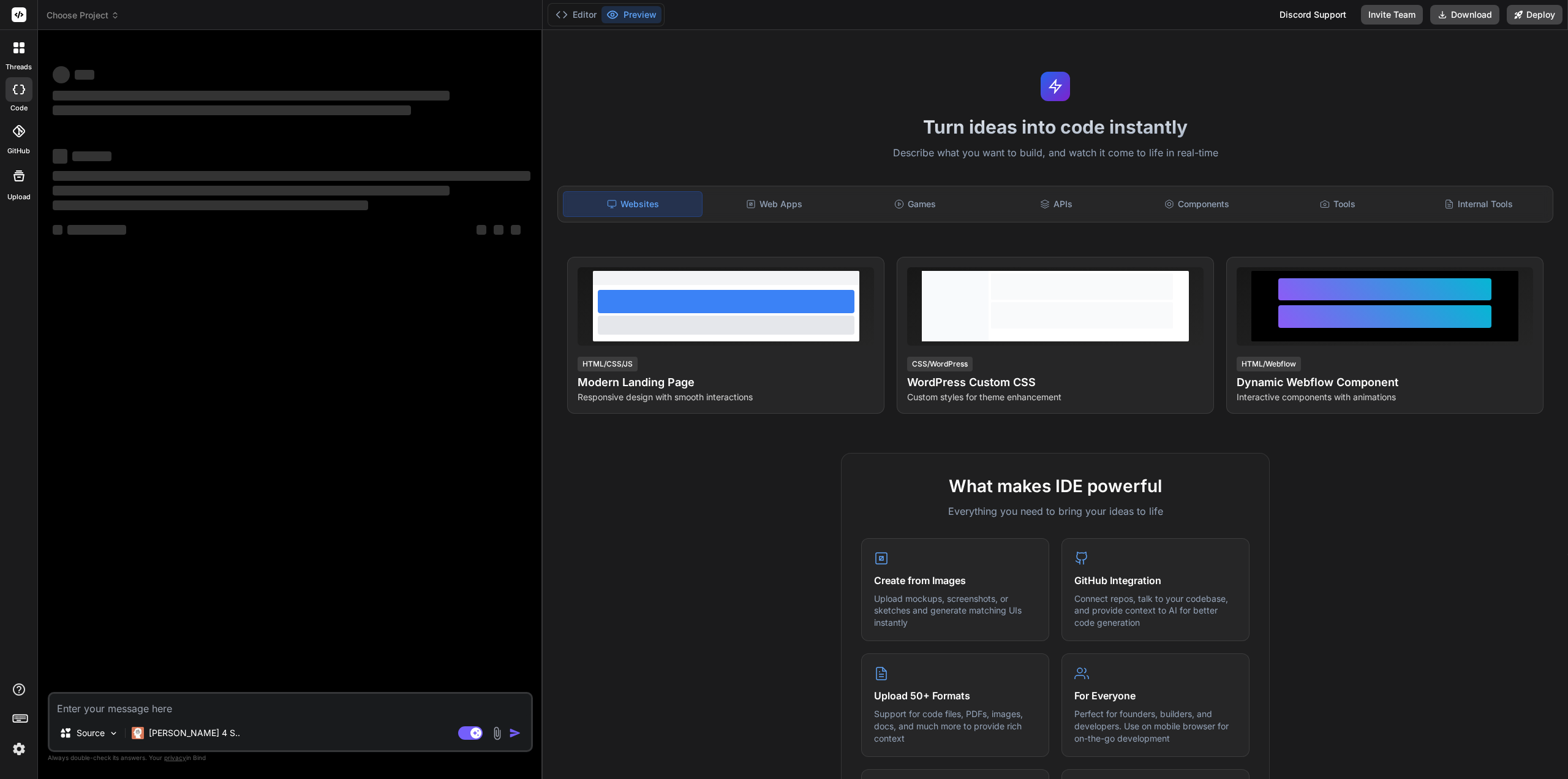
click at [629, 203] on div "Websites" at bounding box center [632, 204] width 140 height 26
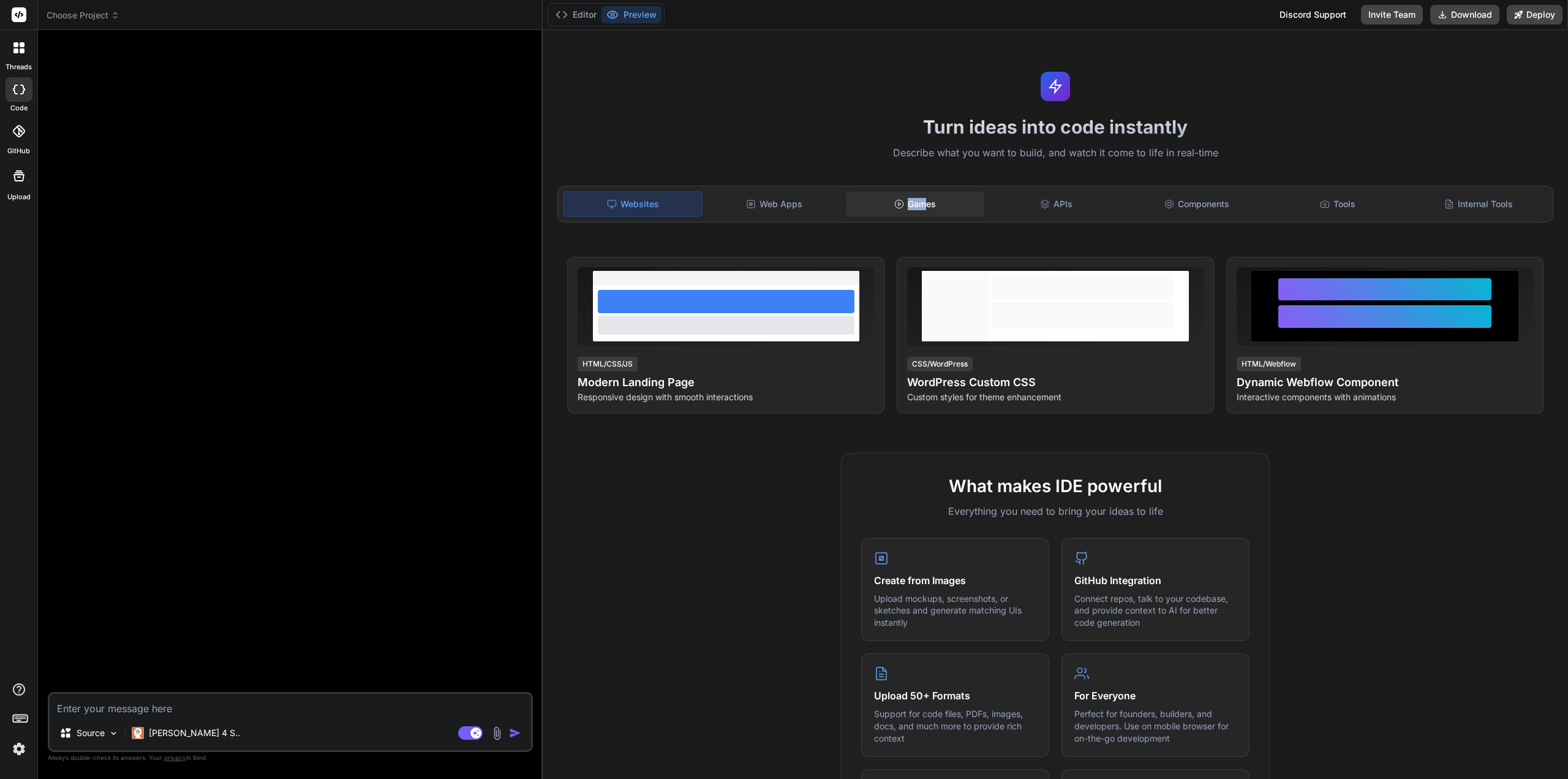
click at [922, 200] on div "Games" at bounding box center [915, 204] width 139 height 26
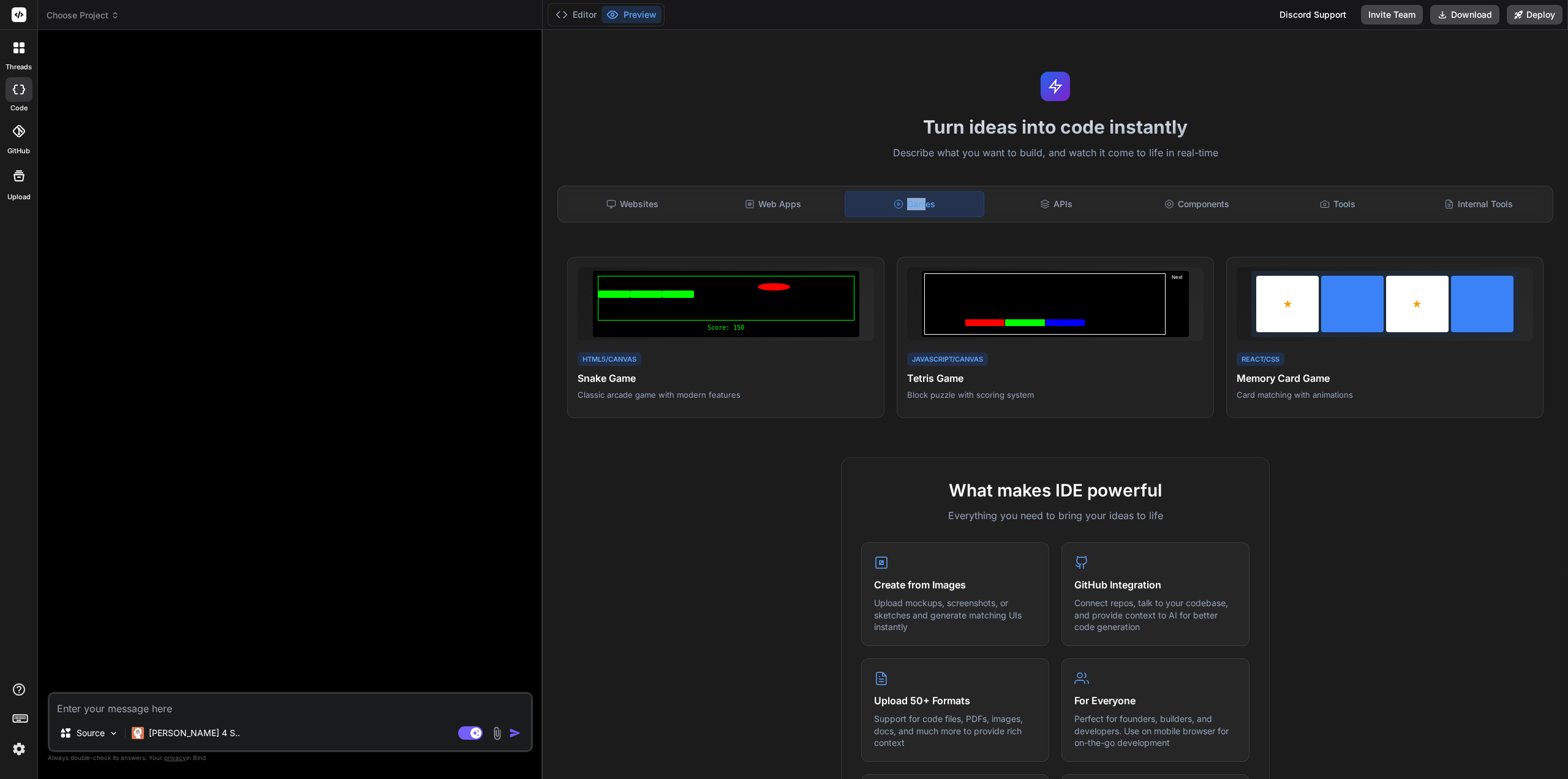
click at [22, 749] on img at bounding box center [19, 748] width 21 height 21
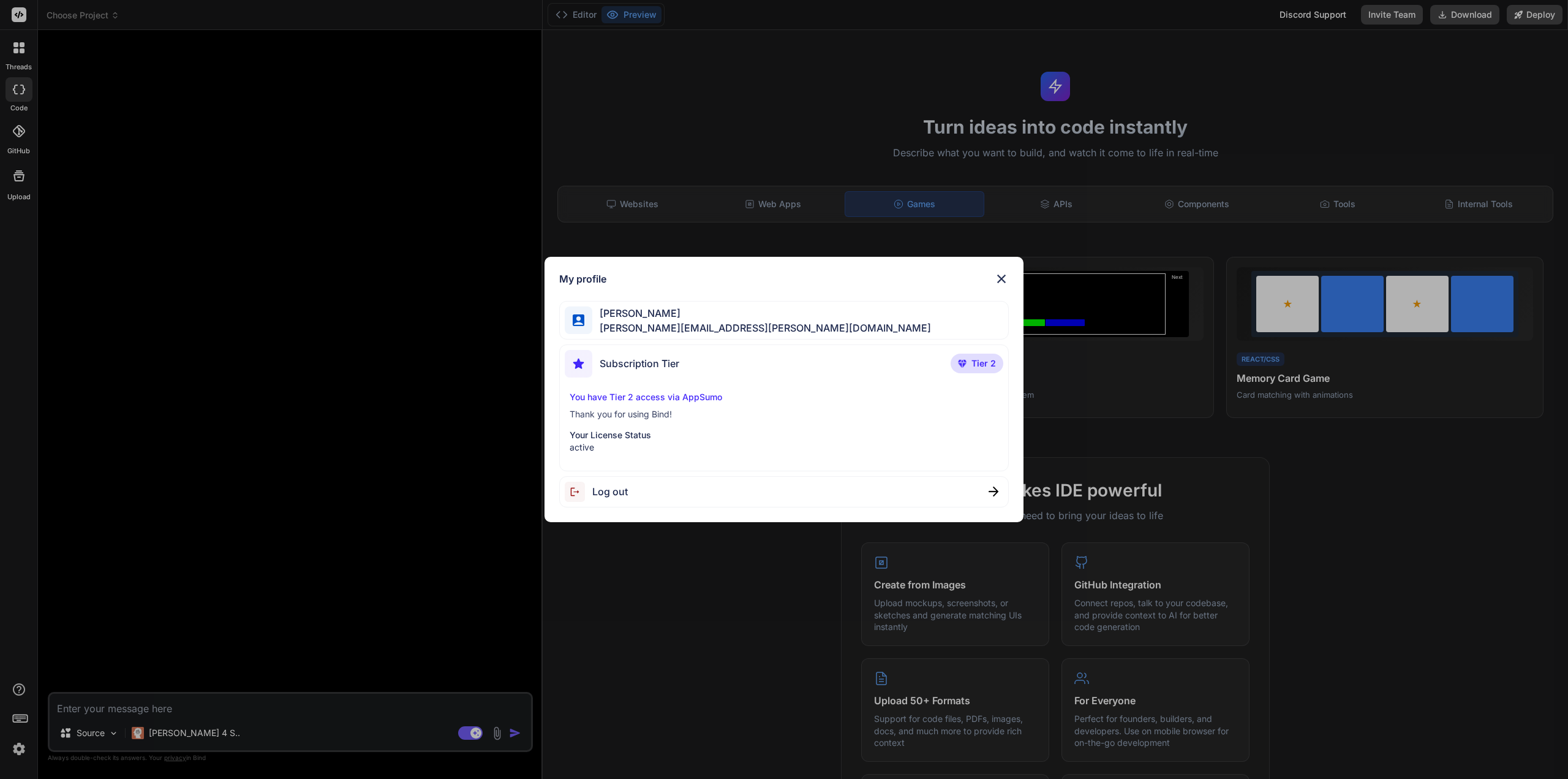
click at [626, 490] on span "Log out" at bounding box center [610, 491] width 36 height 14
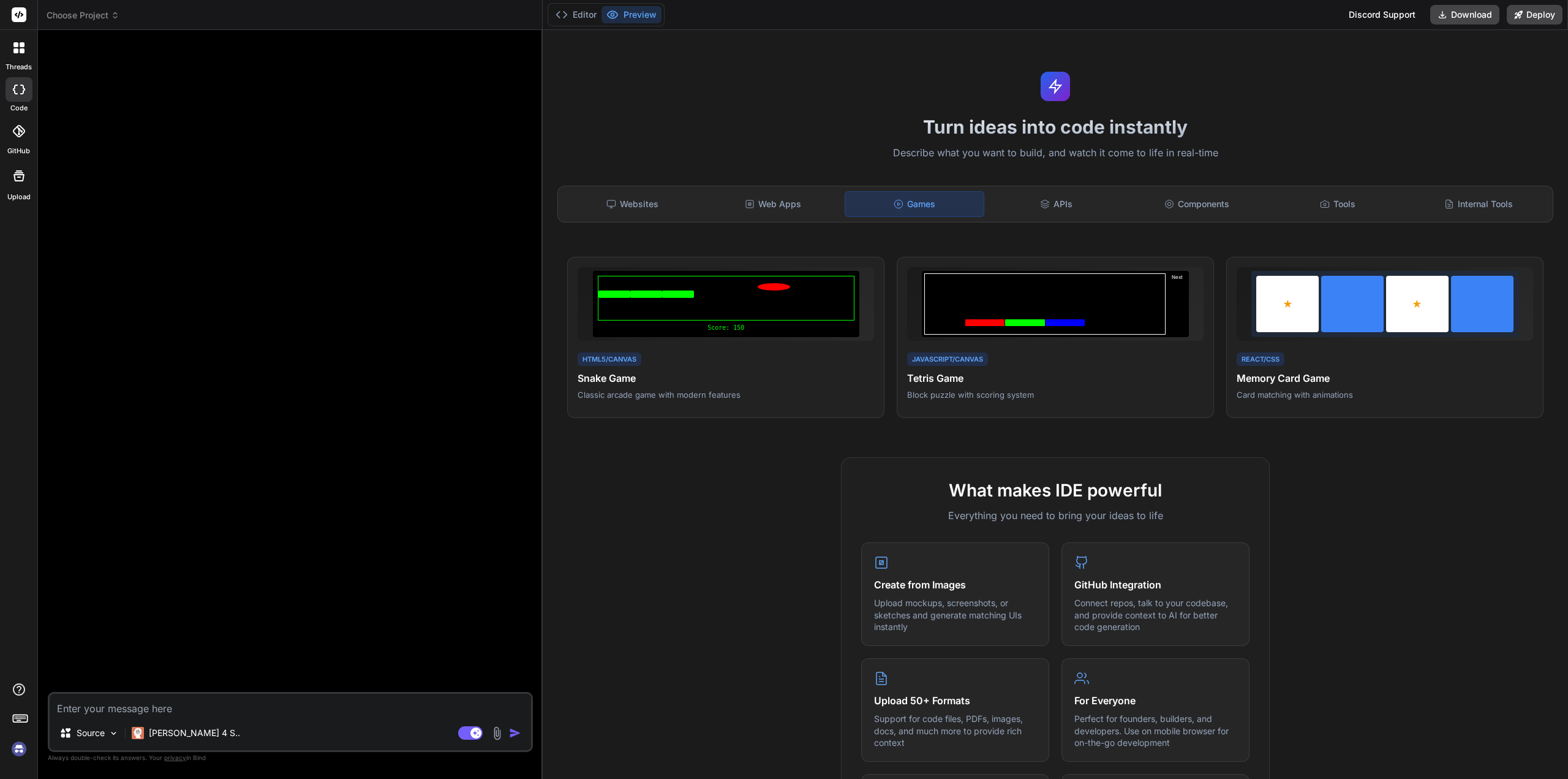
type textarea "x"
